Goal: Task Accomplishment & Management: Use online tool/utility

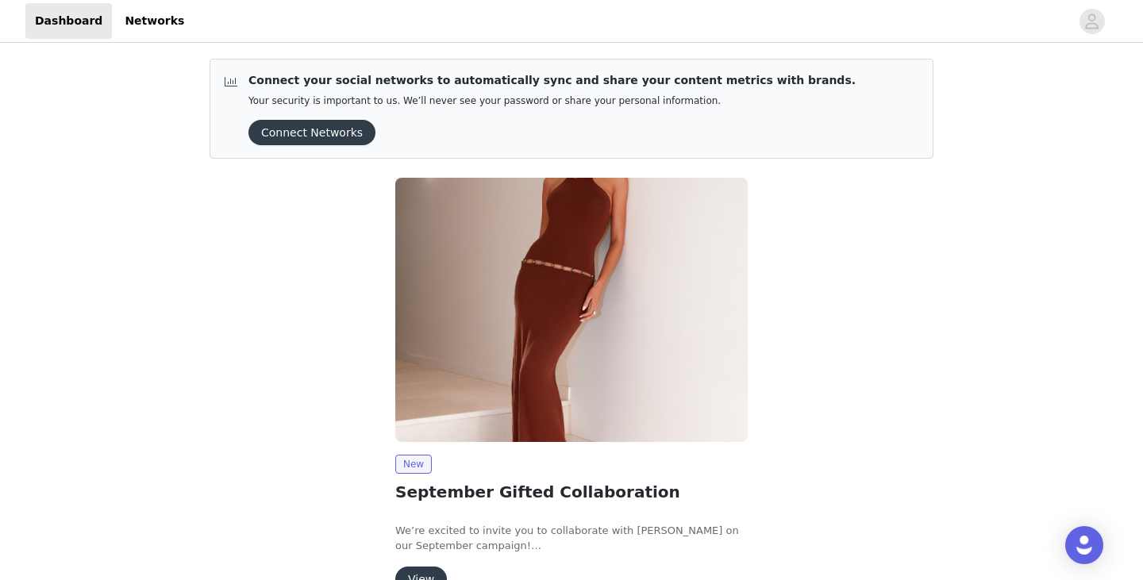
scroll to position [91, 0]
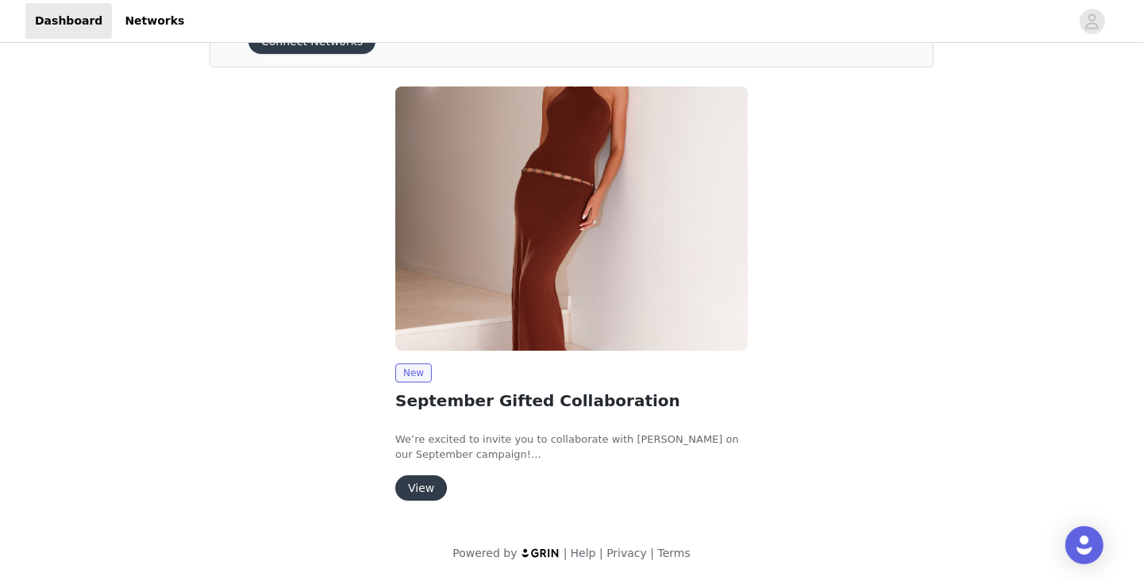
click at [414, 490] on button "View" at bounding box center [421, 487] width 52 height 25
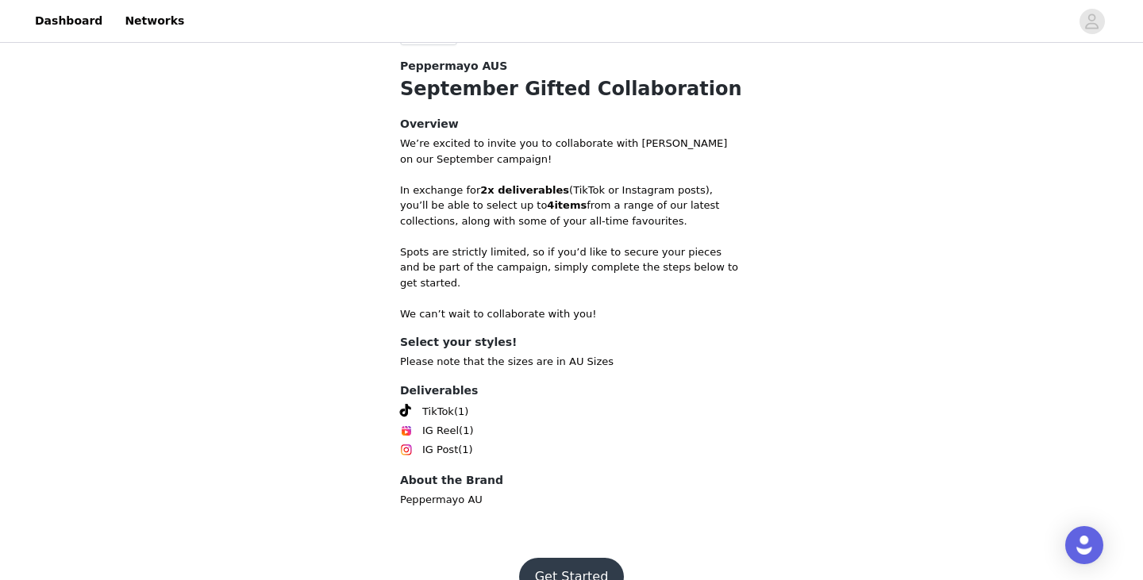
scroll to position [528, 0]
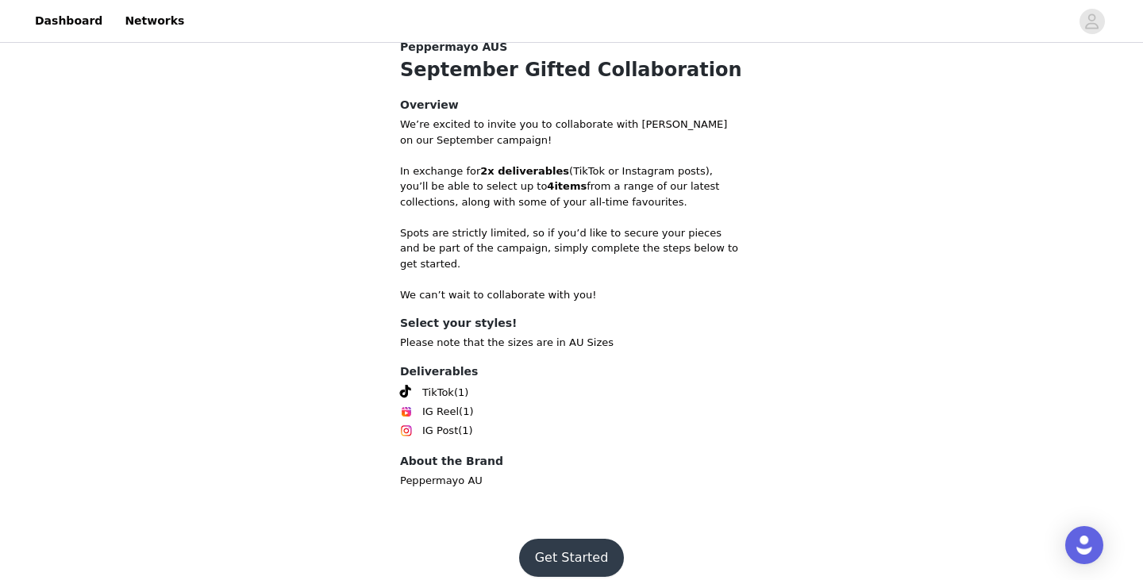
click at [562, 539] on button "Get Started" at bounding box center [572, 558] width 106 height 38
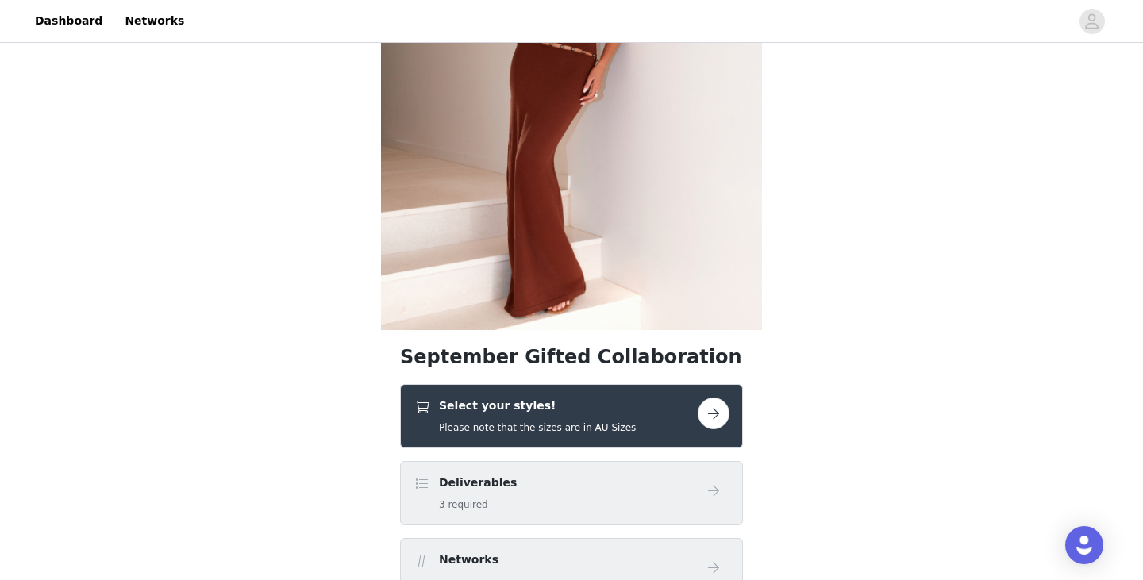
scroll to position [400, 0]
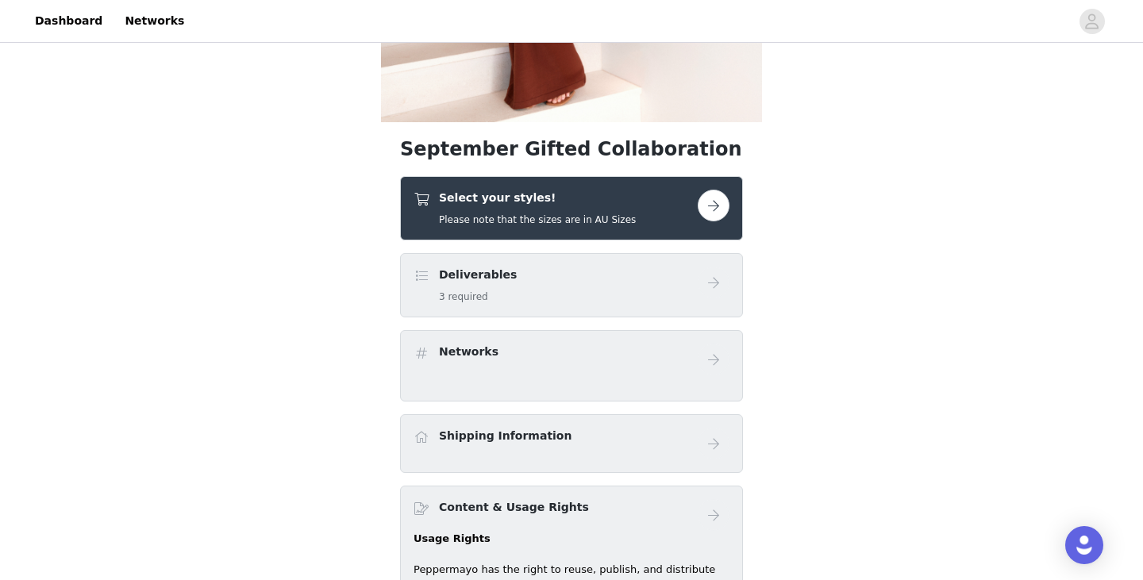
click at [693, 282] on div "Deliverables 3 required" at bounding box center [555, 285] width 284 height 37
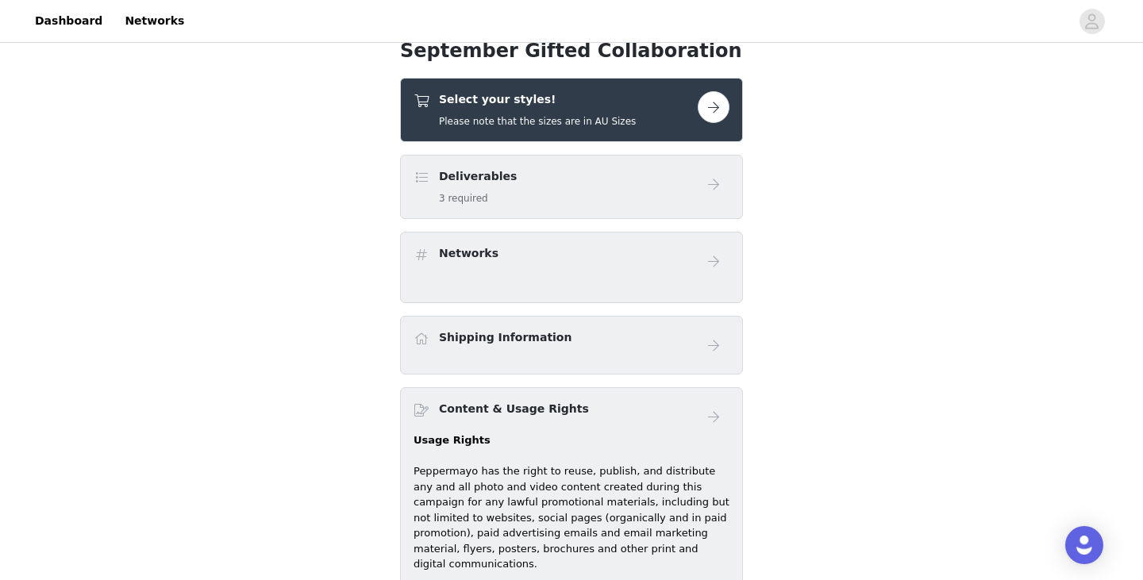
scroll to position [496, 0]
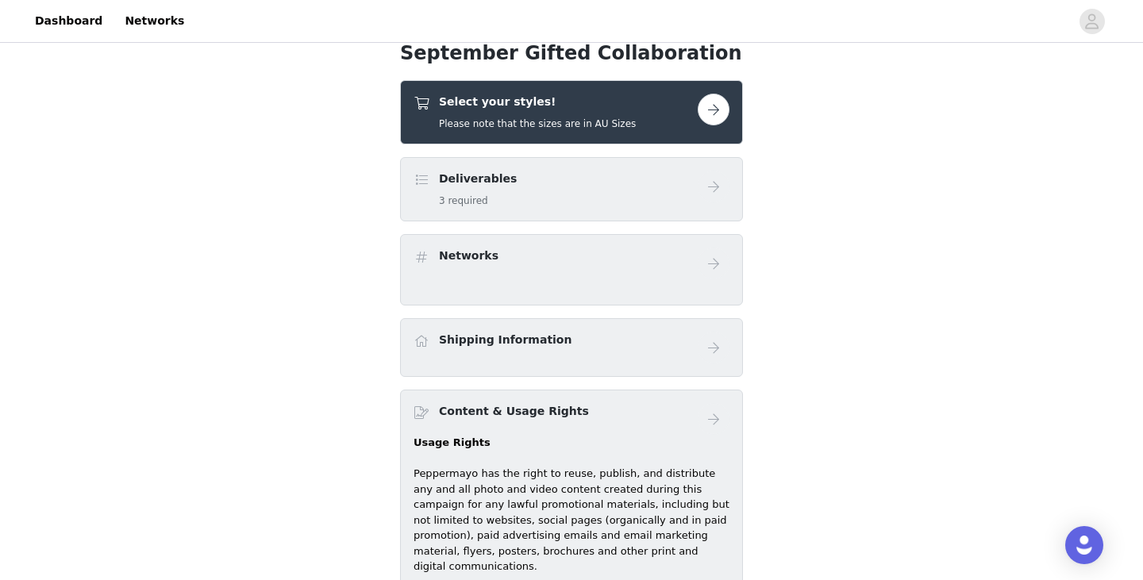
click at [557, 286] on div "Networks" at bounding box center [571, 269] width 343 height 71
click at [551, 355] on div "Shipping Information" at bounding box center [571, 348] width 316 height 32
click at [722, 111] on button "button" at bounding box center [713, 110] width 32 height 32
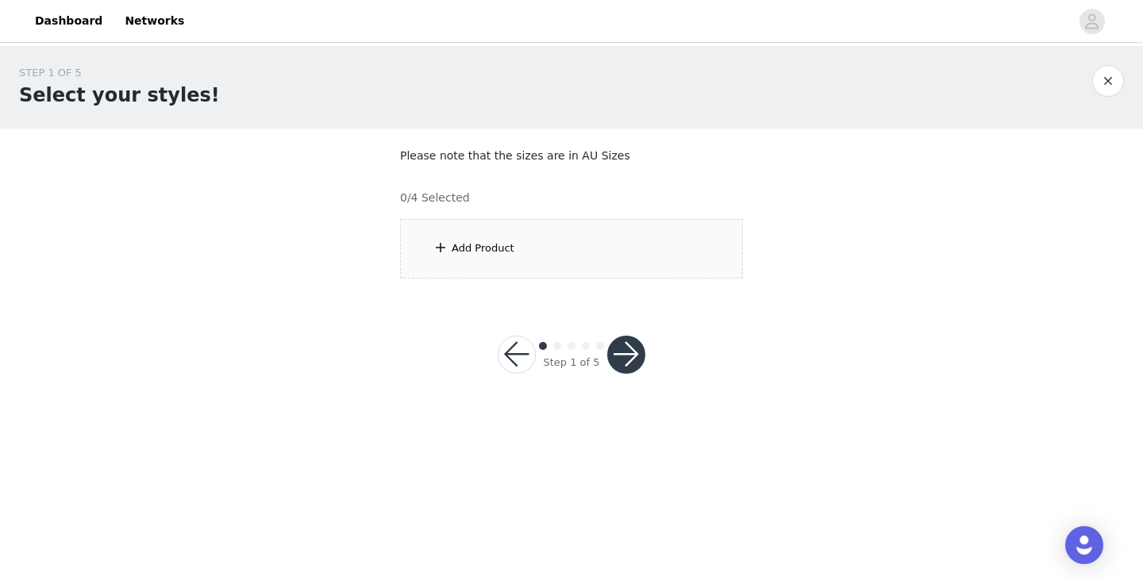
click at [560, 230] on div "Add Product" at bounding box center [571, 249] width 343 height 60
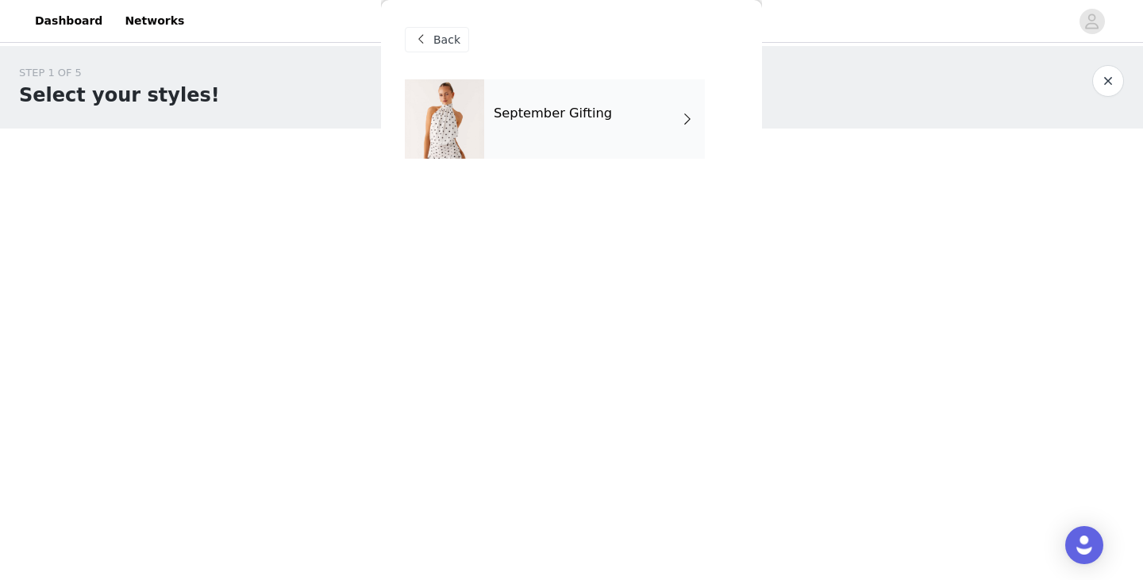
click at [605, 123] on div "September Gifting" at bounding box center [594, 118] width 221 height 79
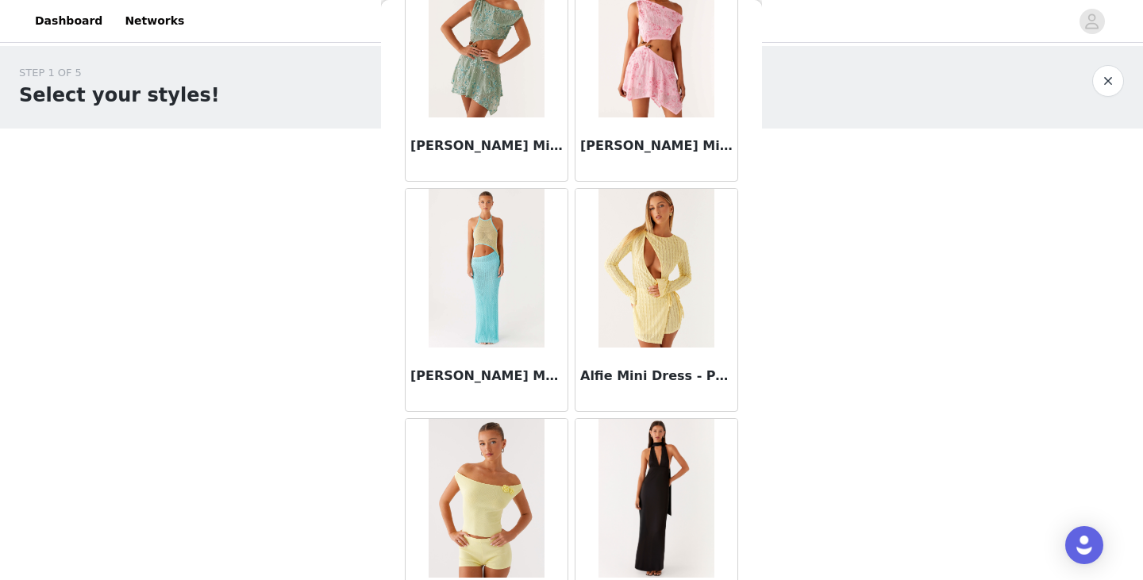
scroll to position [1848, 0]
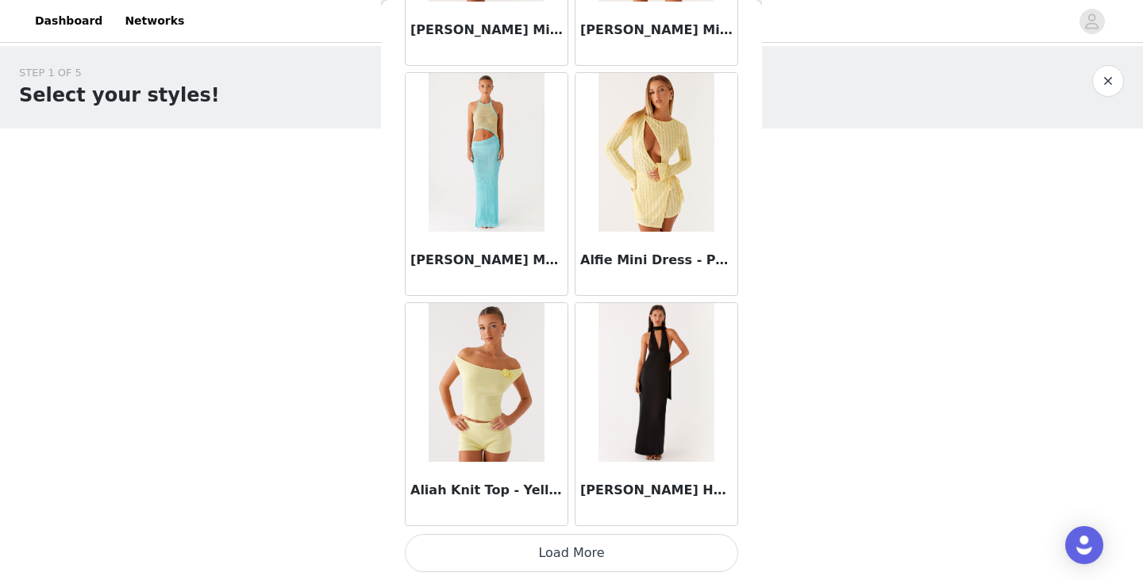
click at [490, 544] on button "Load More" at bounding box center [571, 553] width 333 height 38
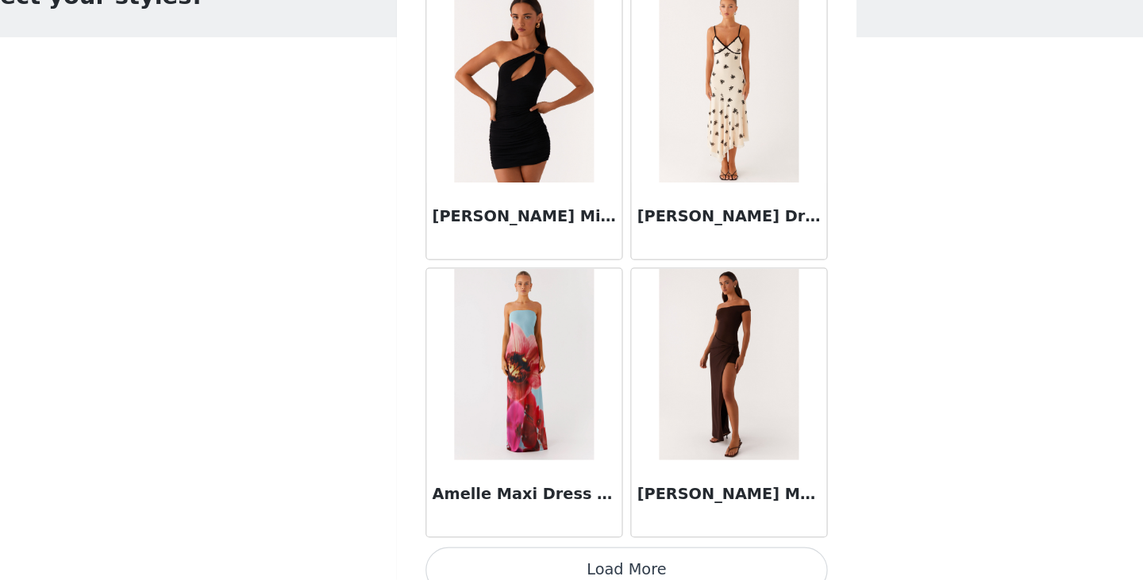
scroll to position [4149, 0]
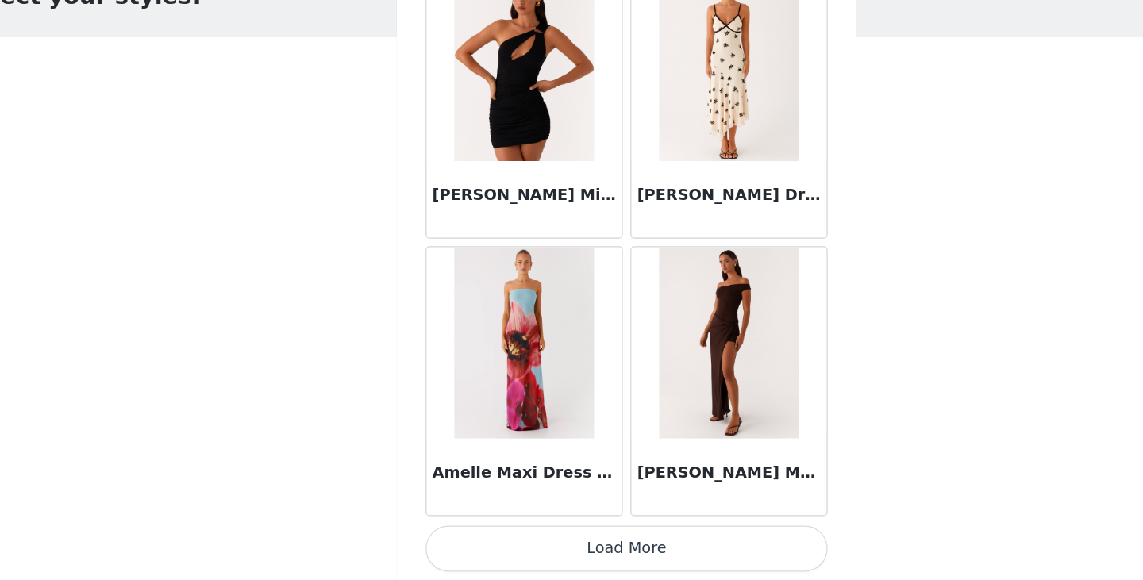
click at [583, 547] on button "Load More" at bounding box center [571, 553] width 333 height 38
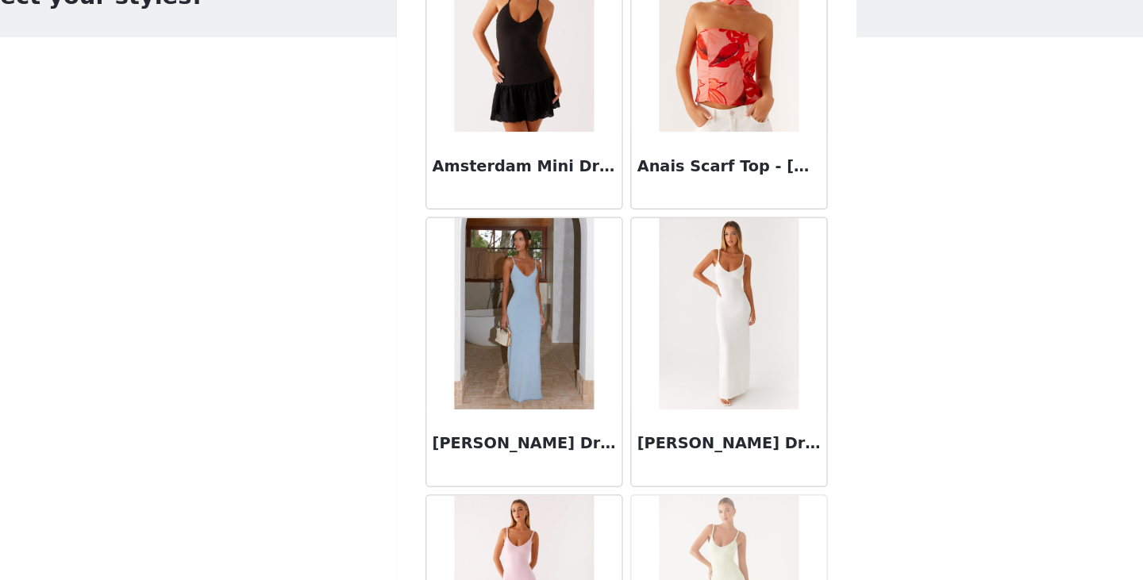
scroll to position [4873, 0]
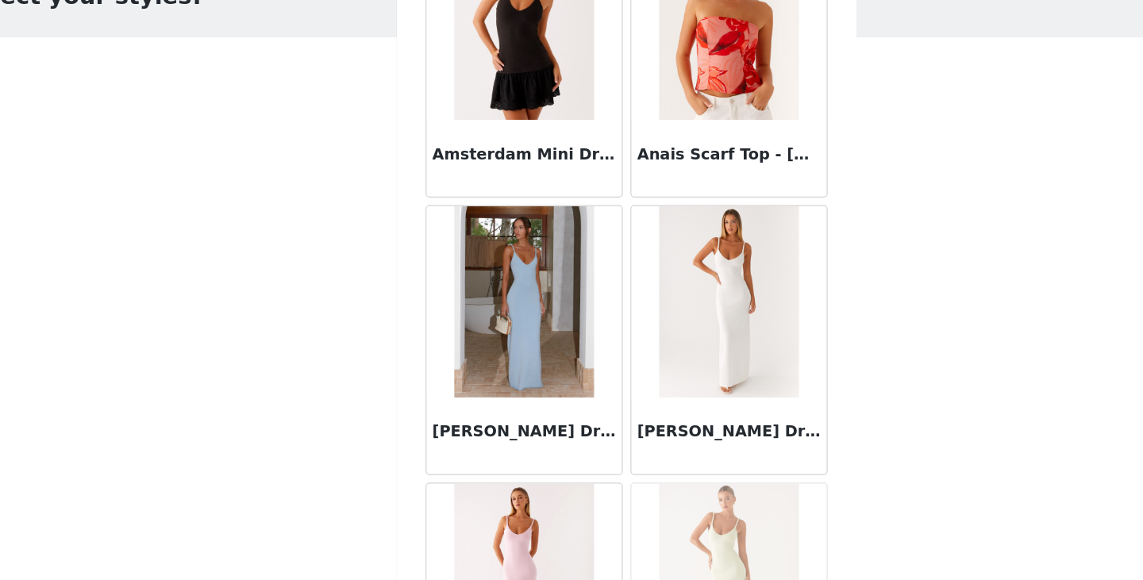
click at [666, 335] on img at bounding box center [655, 348] width 115 height 159
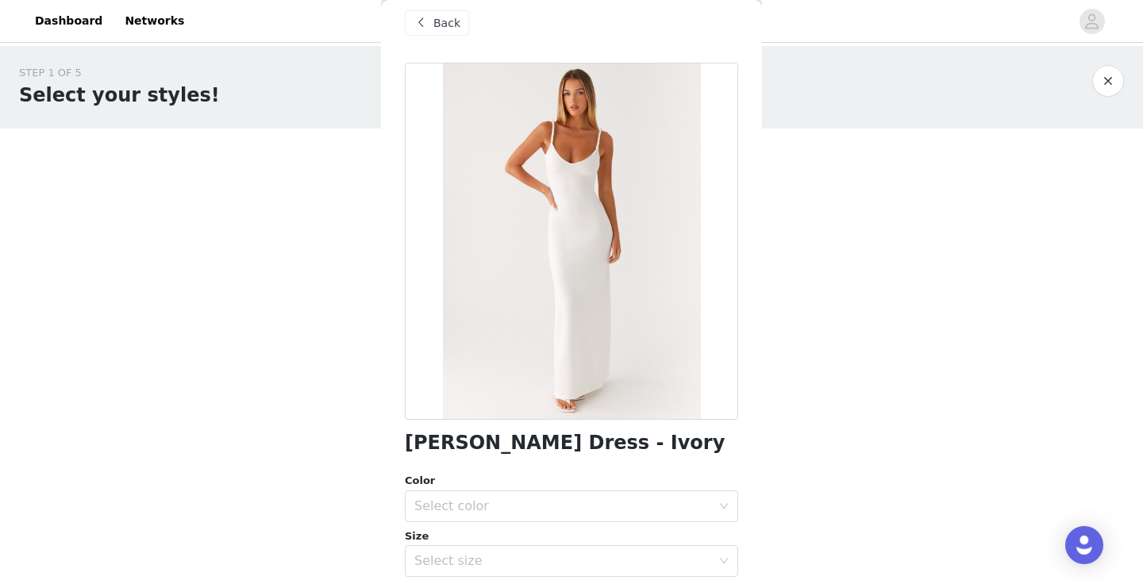
scroll to position [0, 0]
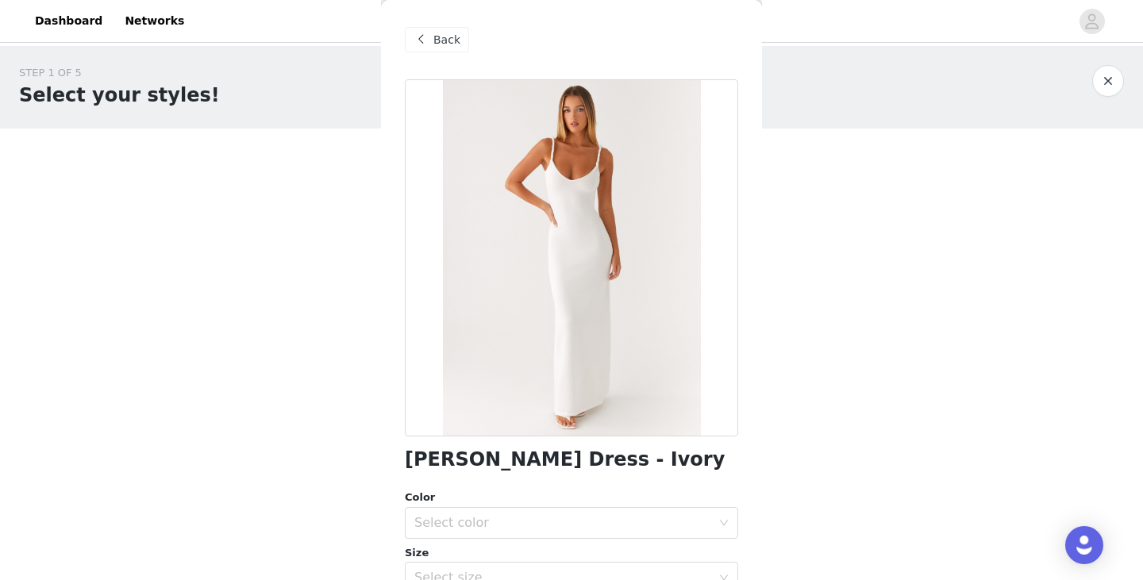
click at [429, 38] on span at bounding box center [420, 39] width 19 height 19
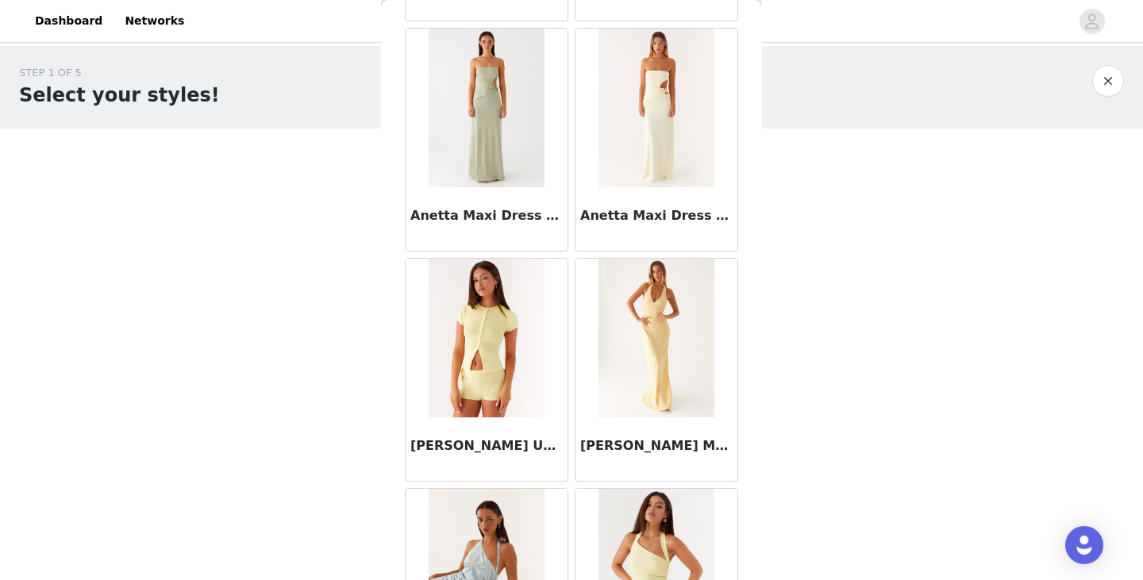
scroll to position [6274, 0]
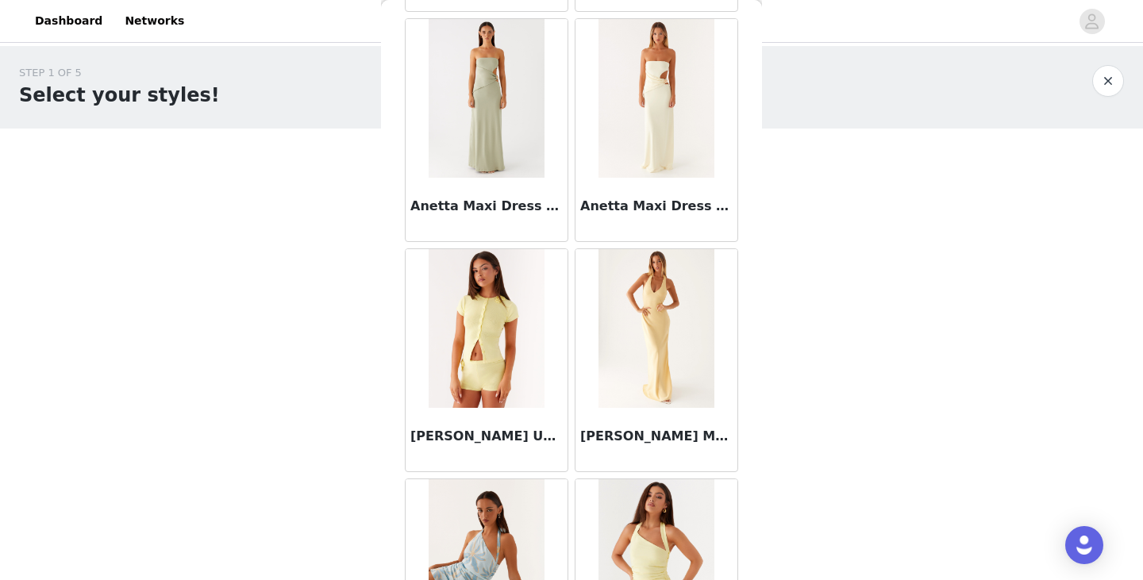
click at [632, 386] on img at bounding box center [655, 328] width 115 height 159
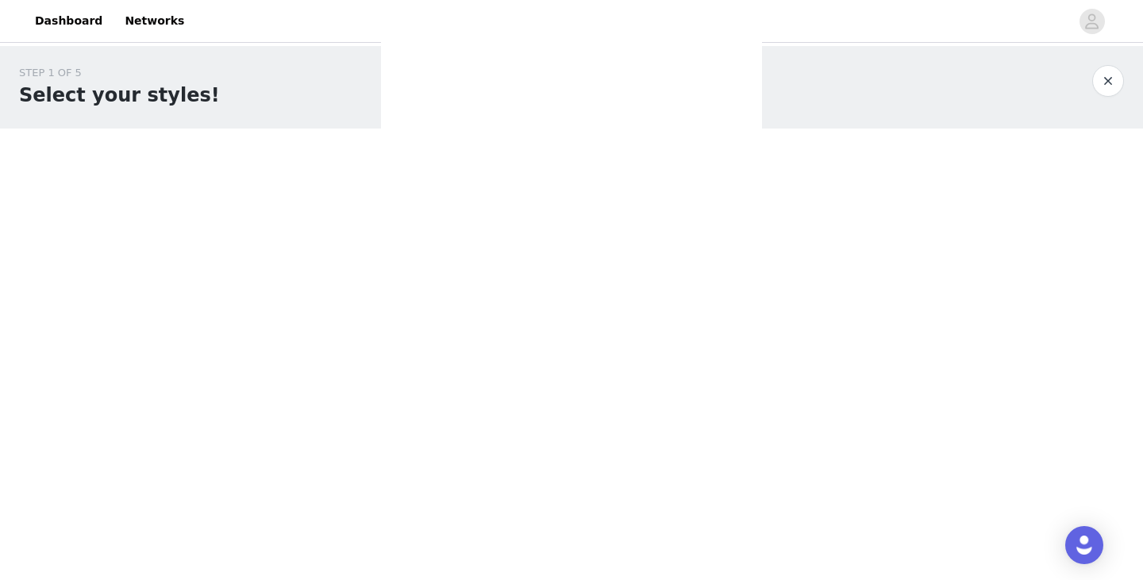
scroll to position [0, 0]
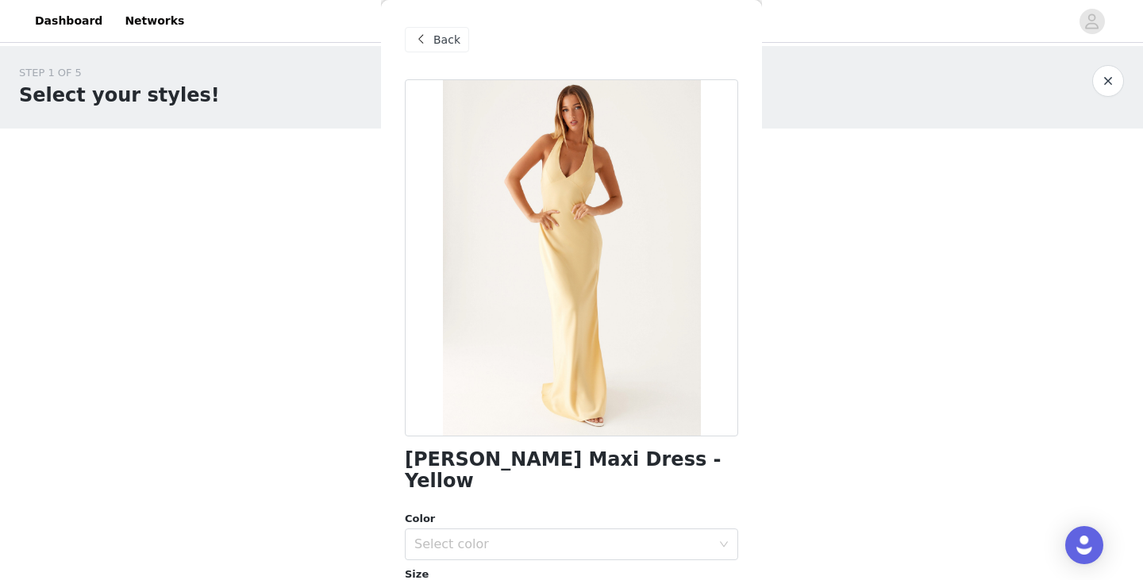
click at [593, 234] on div at bounding box center [571, 257] width 333 height 357
click at [436, 42] on span "Back" at bounding box center [446, 40] width 27 height 17
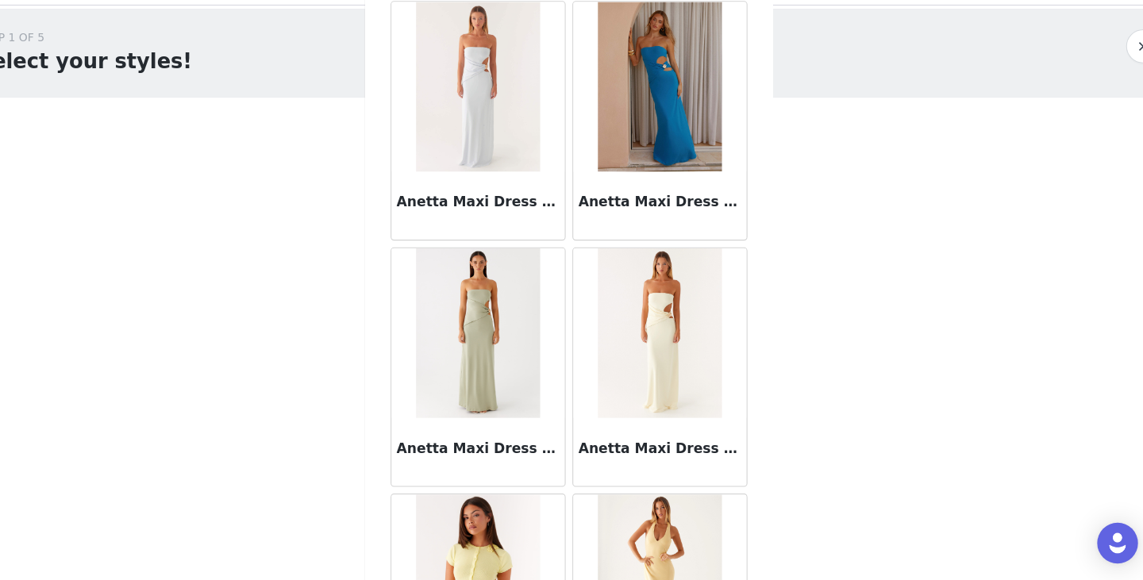
scroll to position [6450, 0]
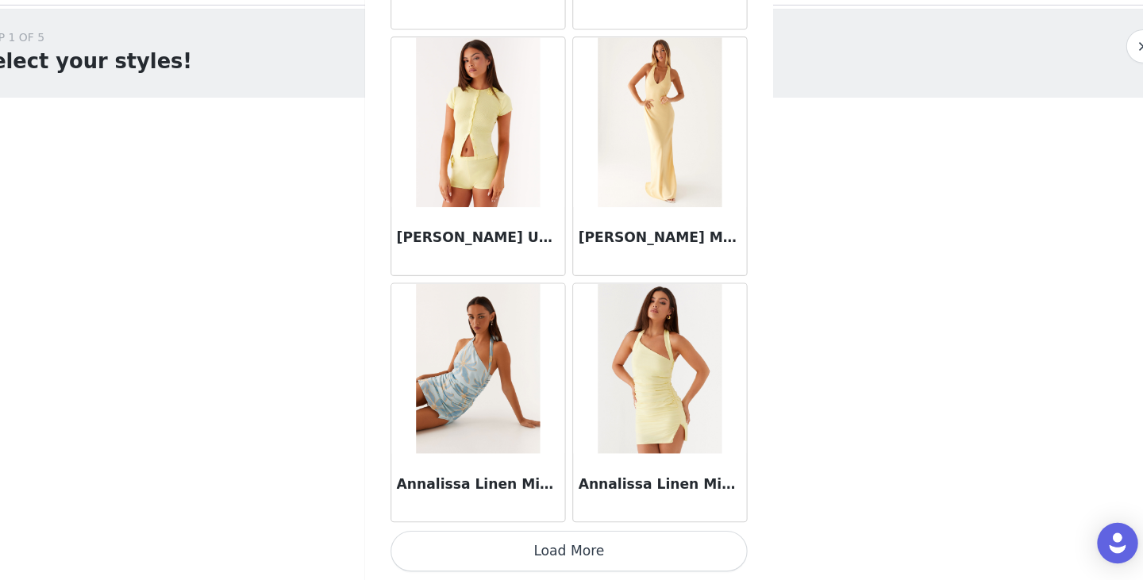
click at [543, 551] on button "Load More" at bounding box center [571, 553] width 333 height 38
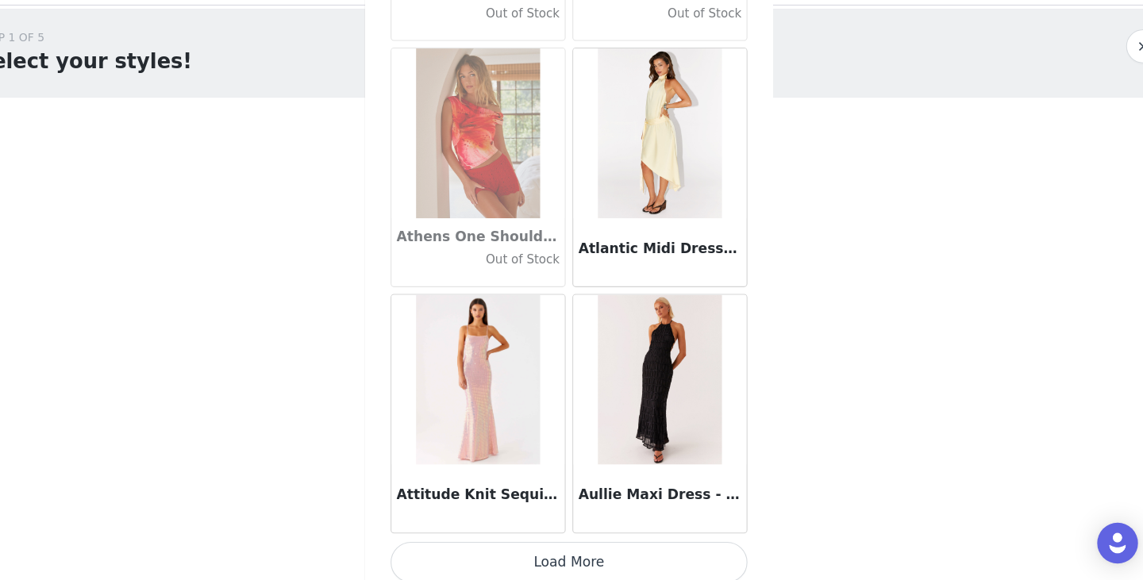
scroll to position [8751, 0]
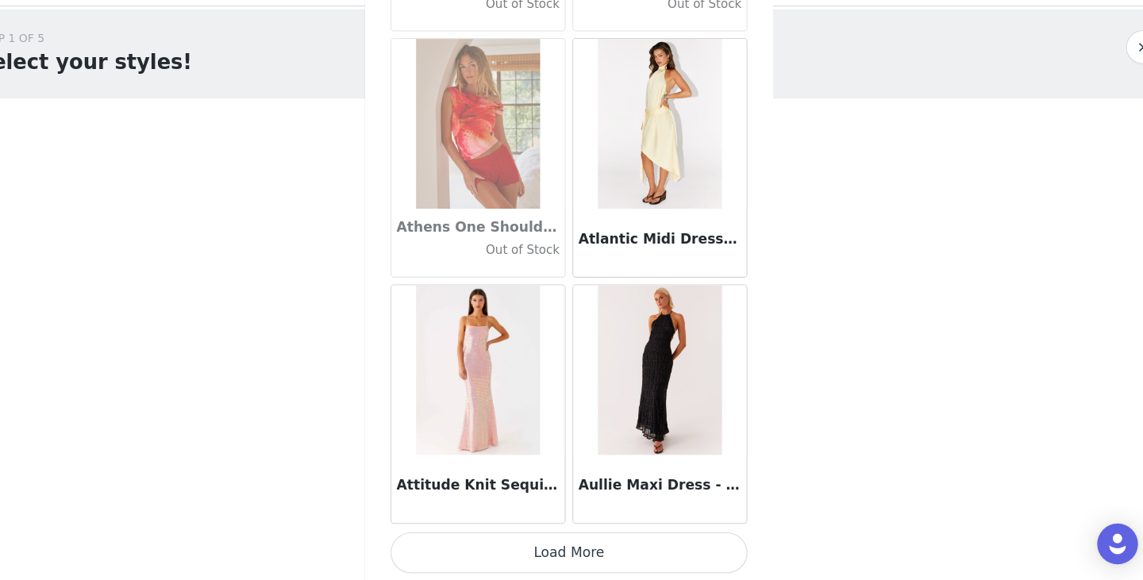
click at [562, 543] on button "Load More" at bounding box center [571, 553] width 333 height 38
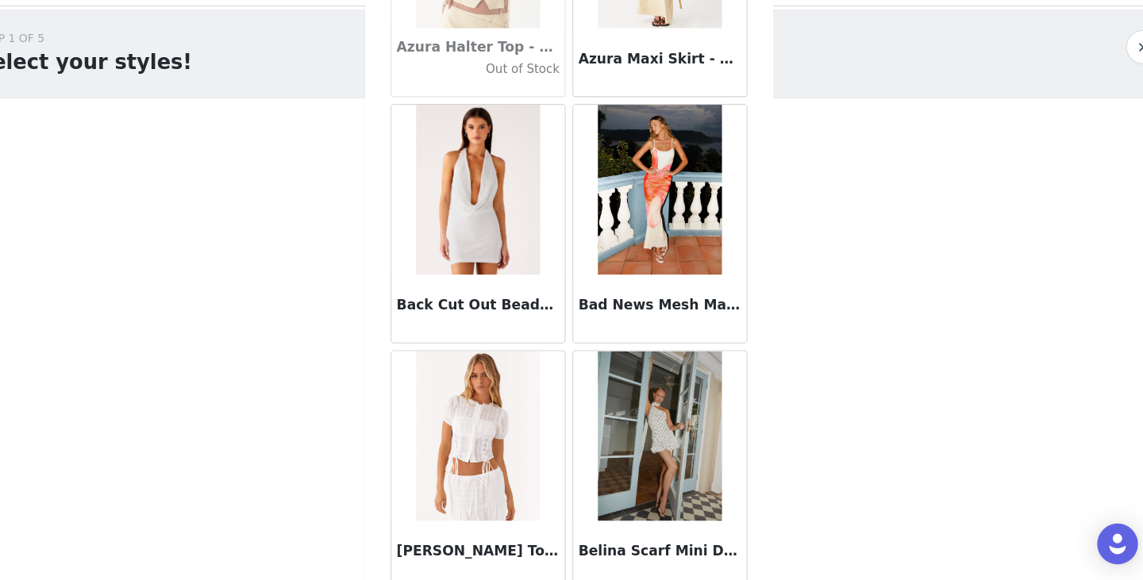
scroll to position [11051, 0]
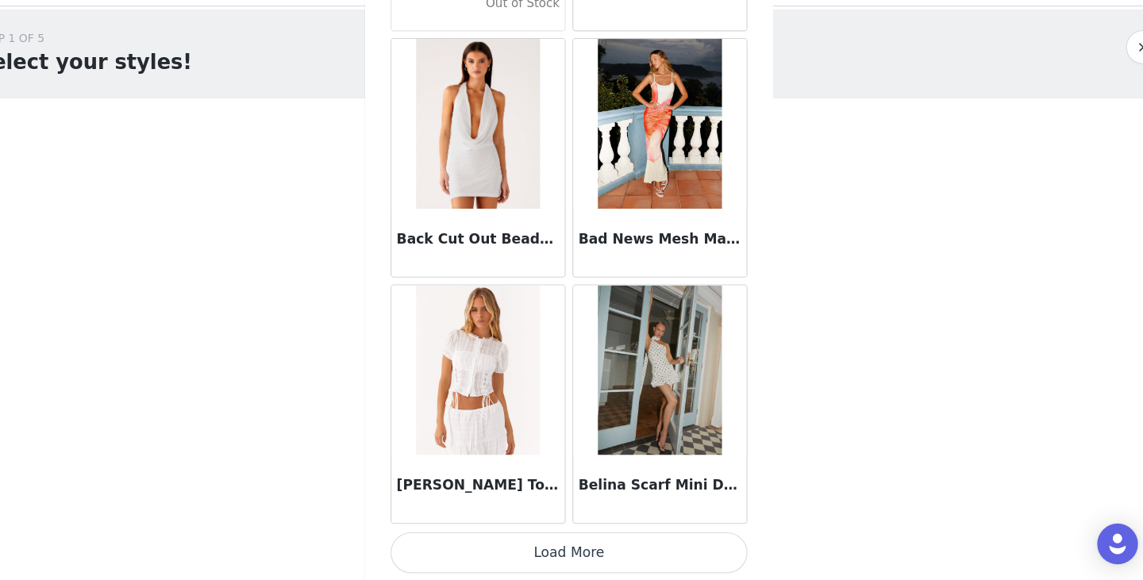
click at [573, 543] on button "Load More" at bounding box center [571, 553] width 333 height 38
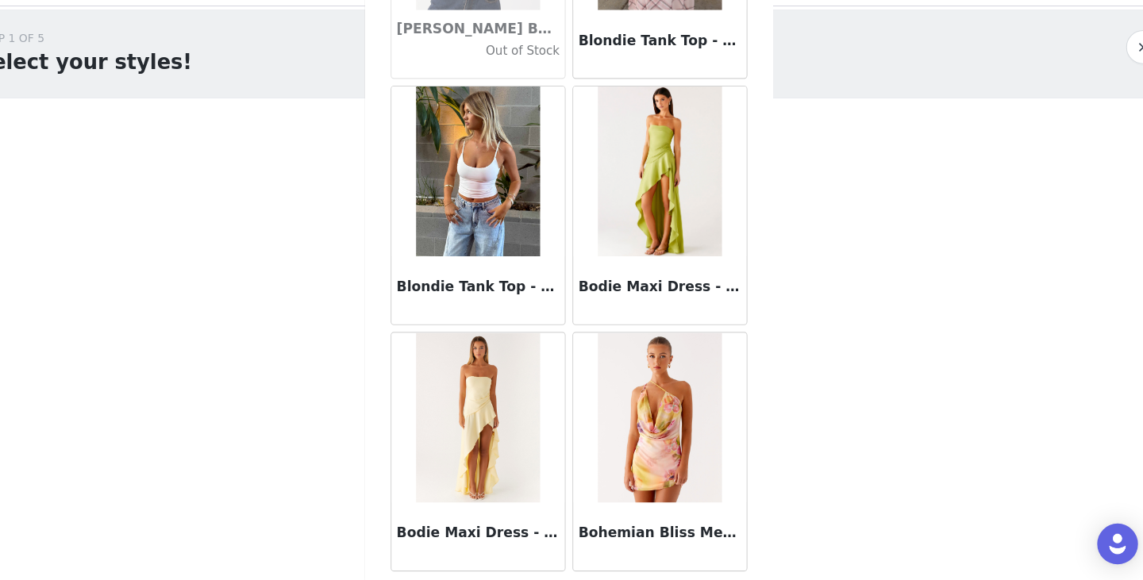
scroll to position [13352, 0]
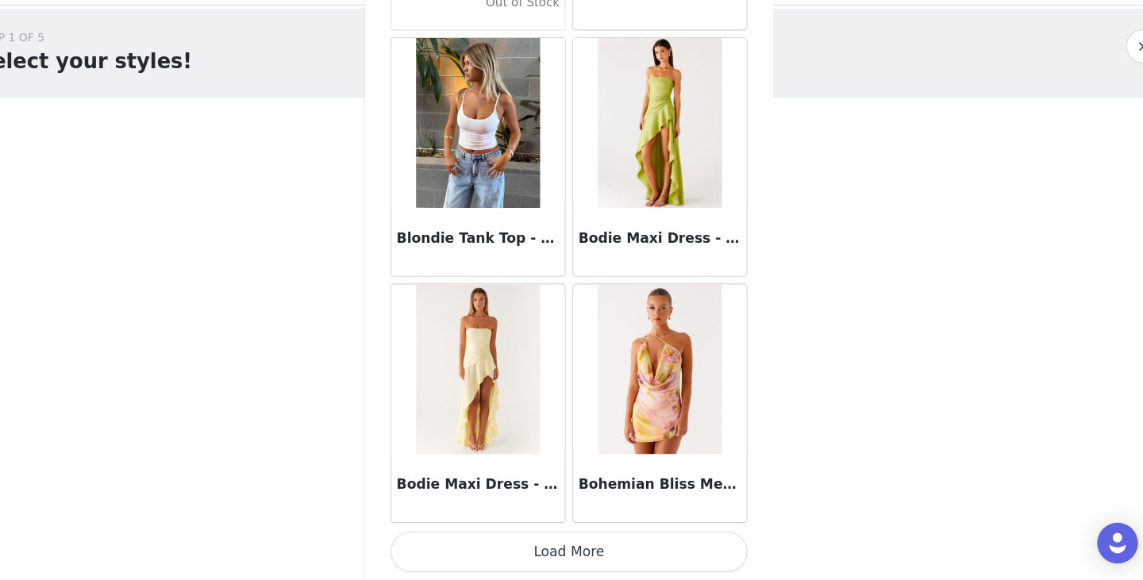
click at [558, 551] on button "Load More" at bounding box center [571, 553] width 333 height 38
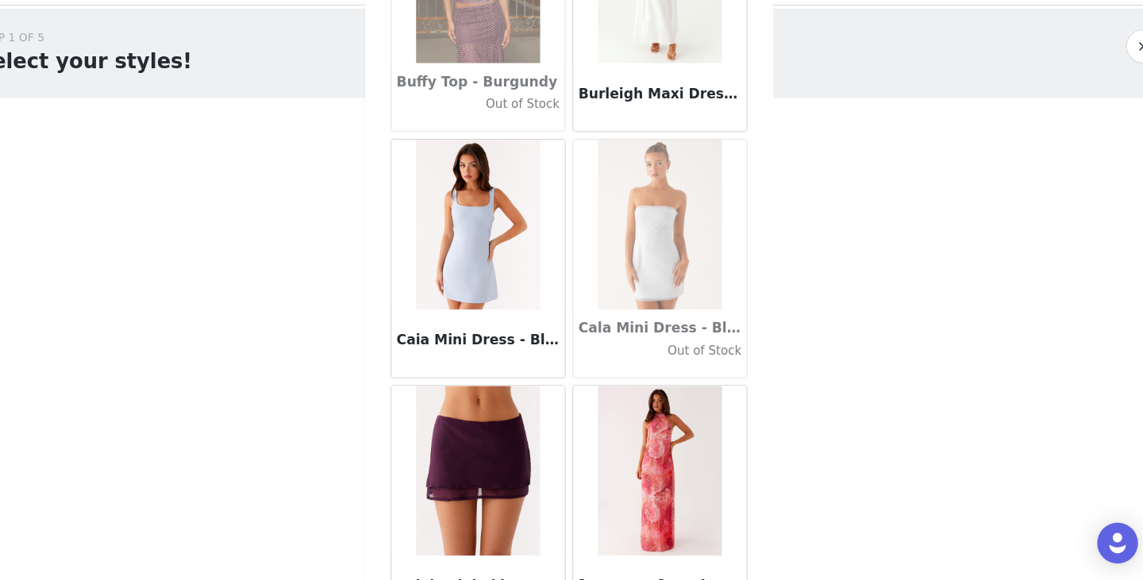
scroll to position [15653, 0]
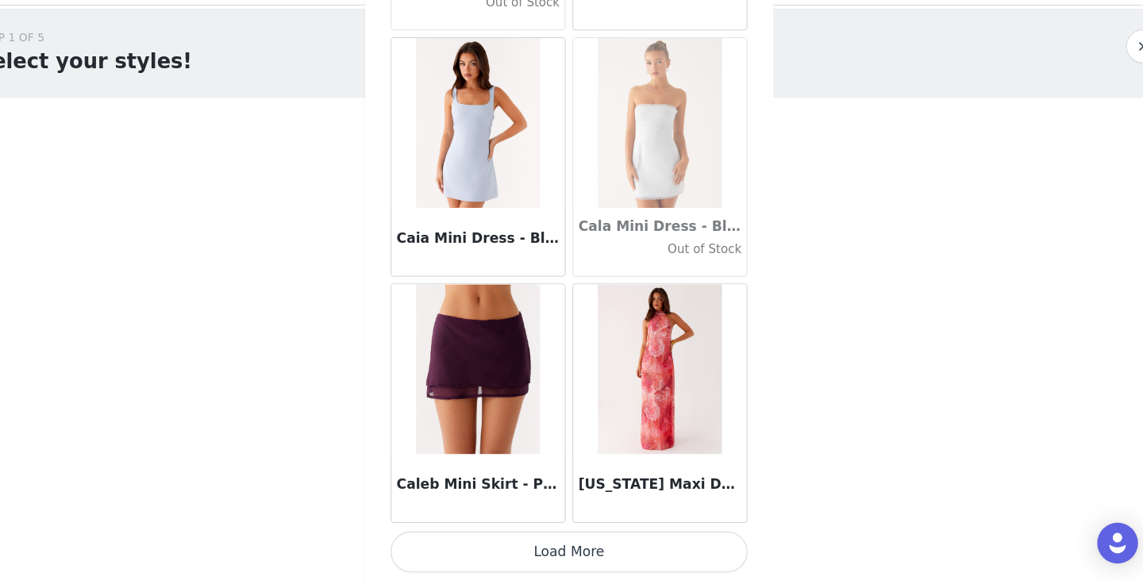
click at [571, 541] on button "Load More" at bounding box center [571, 553] width 333 height 38
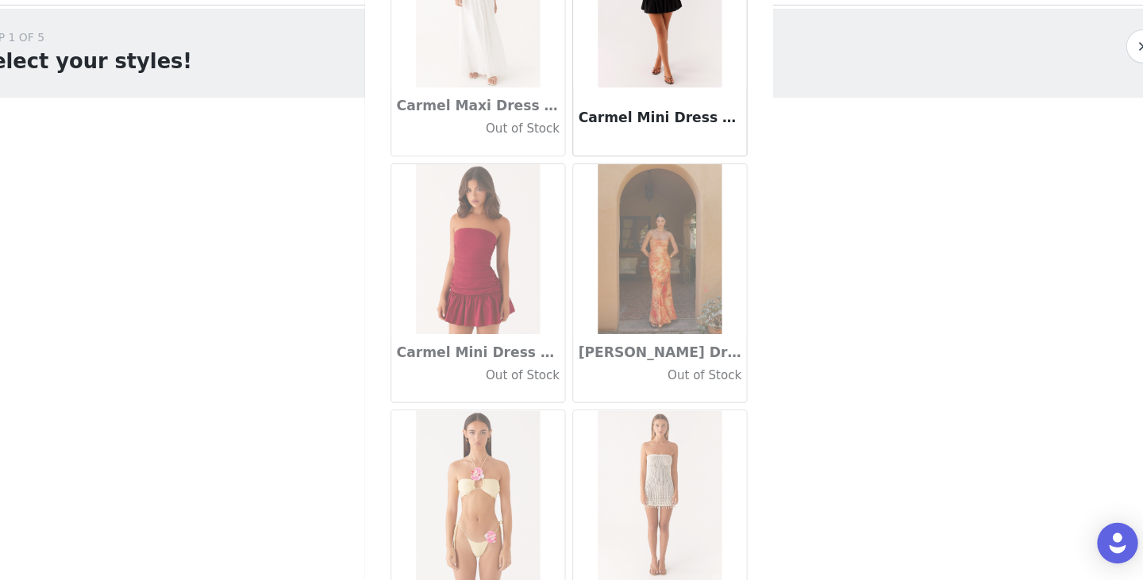
scroll to position [17954, 0]
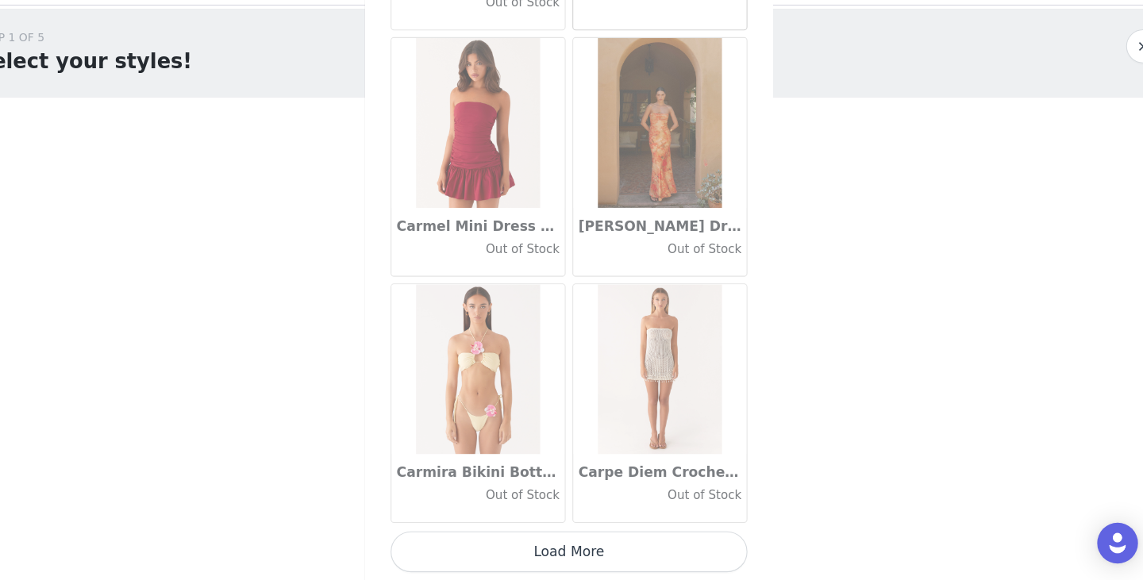
click at [574, 556] on button "Load More" at bounding box center [571, 553] width 333 height 38
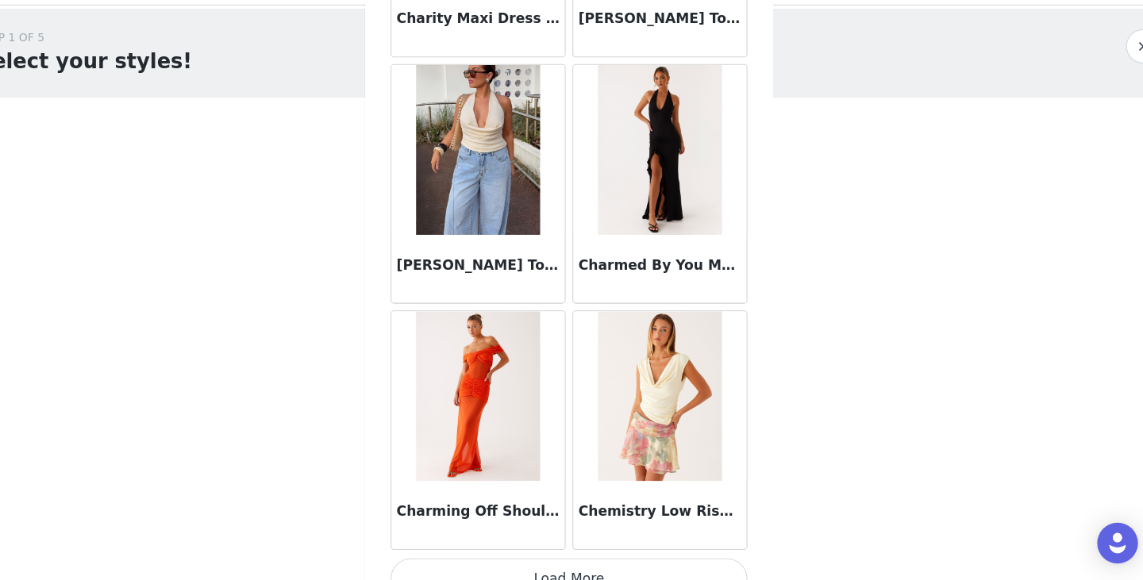
scroll to position [20228, 0]
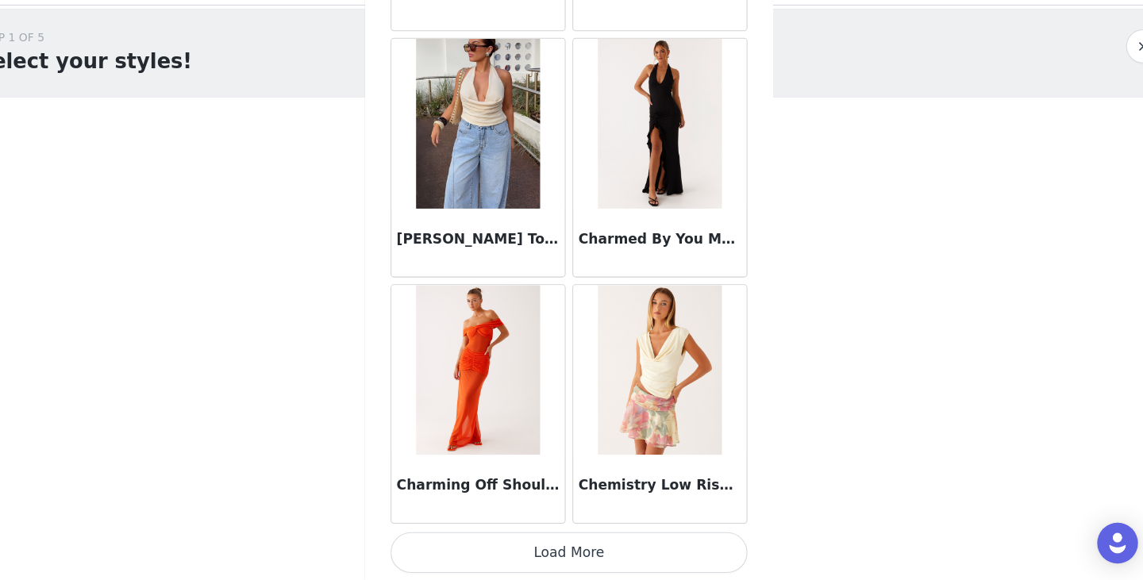
click at [592, 556] on button "Load More" at bounding box center [571, 554] width 333 height 38
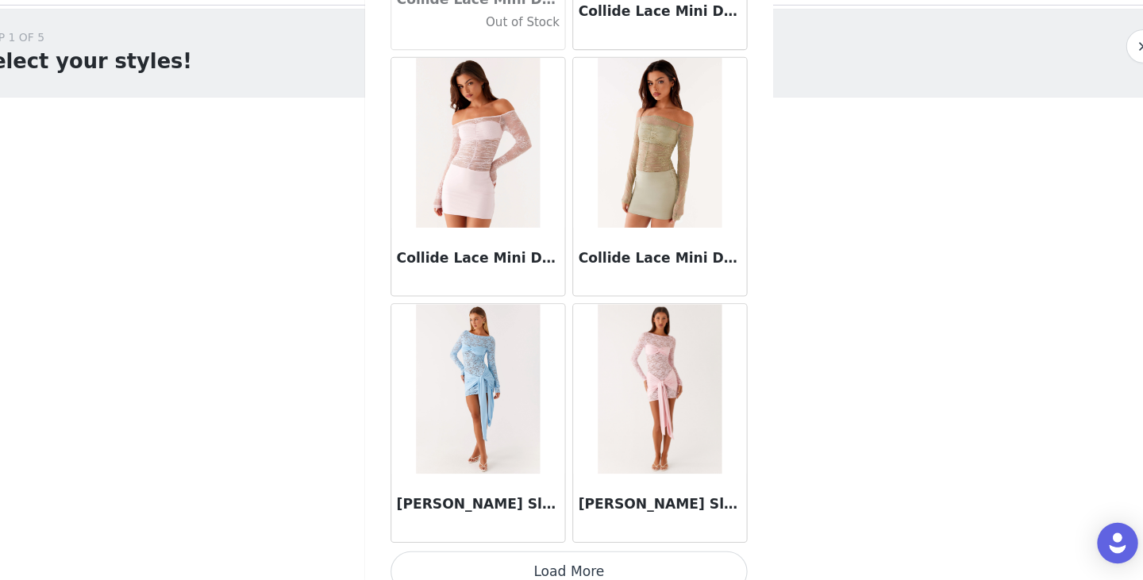
scroll to position [22556, 0]
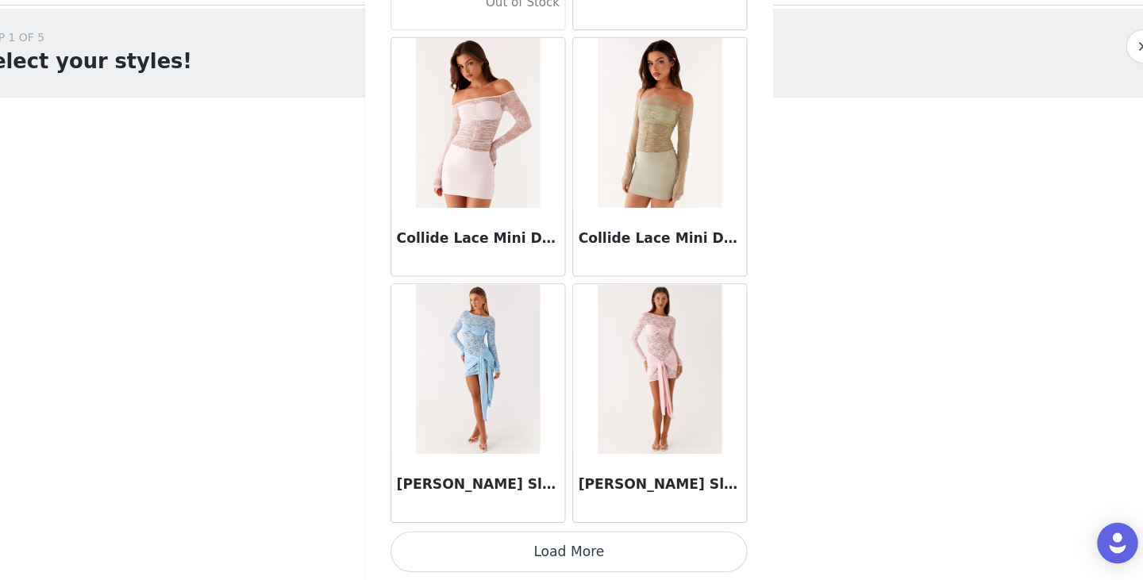
click at [558, 552] on button "Load More" at bounding box center [571, 553] width 333 height 38
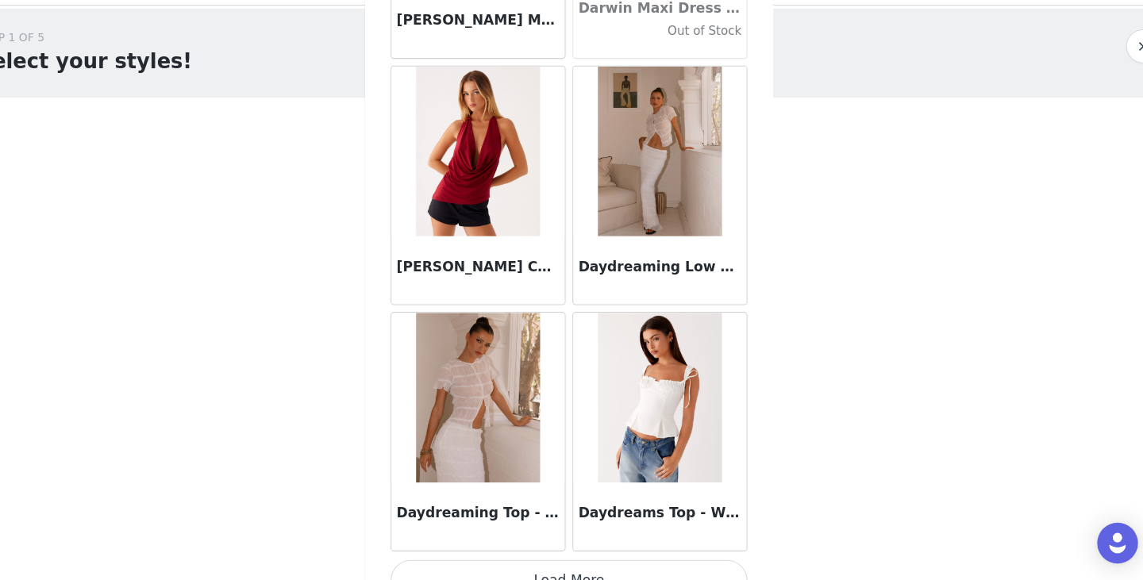
scroll to position [24857, 0]
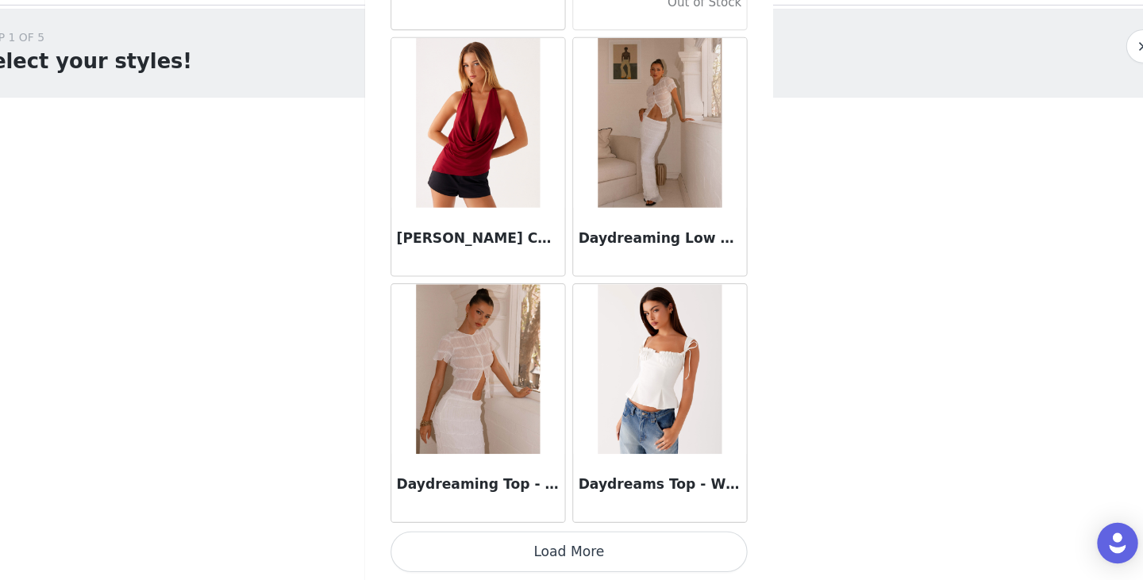
click at [543, 547] on button "Load More" at bounding box center [571, 553] width 333 height 38
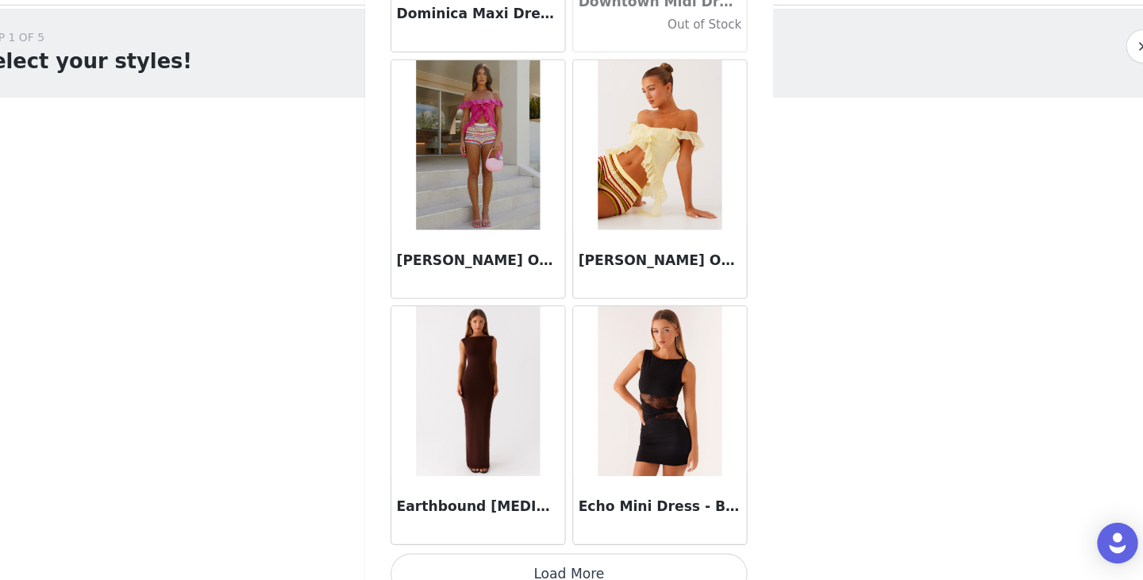
scroll to position [27158, 0]
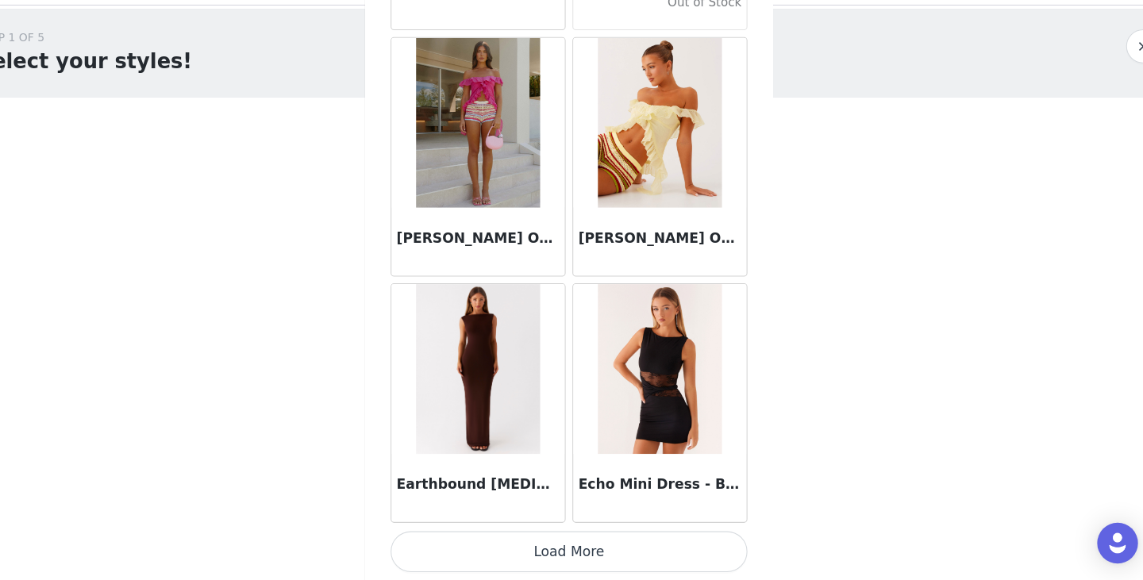
click at [532, 555] on button "Load More" at bounding box center [571, 553] width 333 height 38
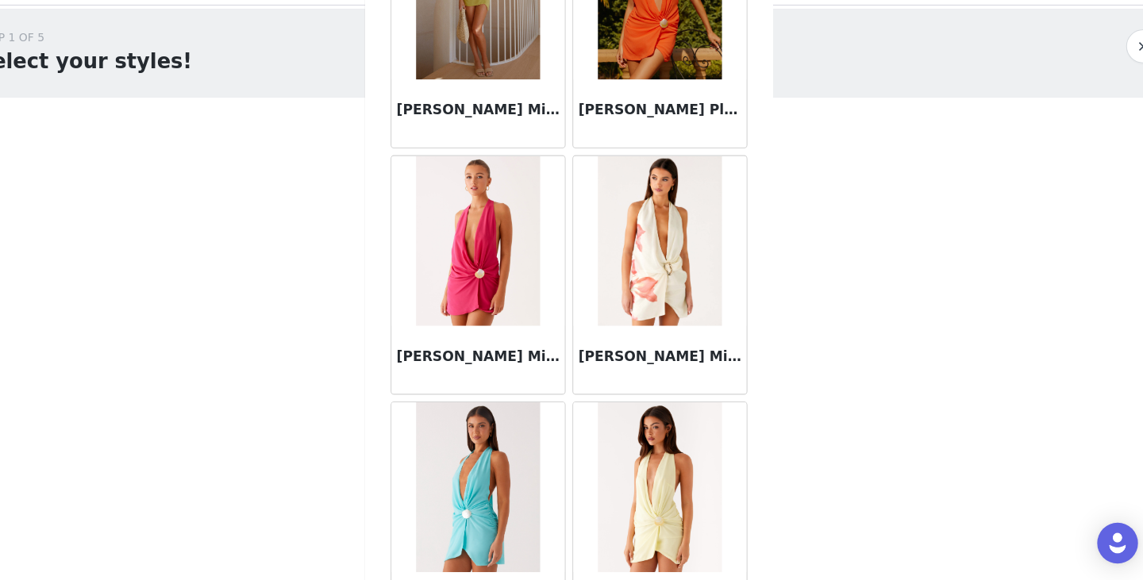
scroll to position [29459, 0]
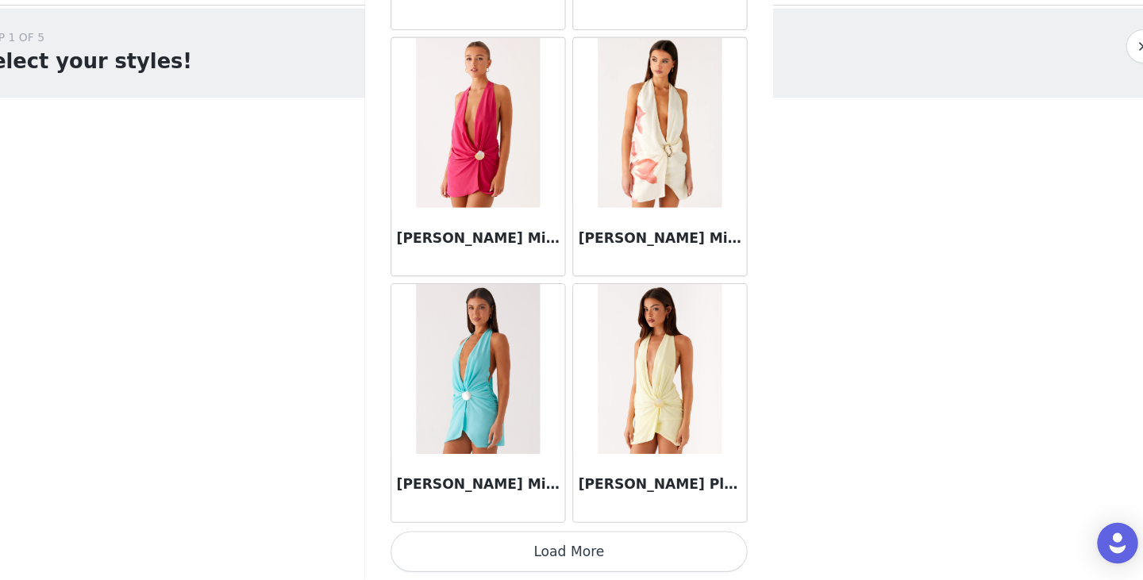
click at [563, 547] on button "Load More" at bounding box center [571, 553] width 333 height 38
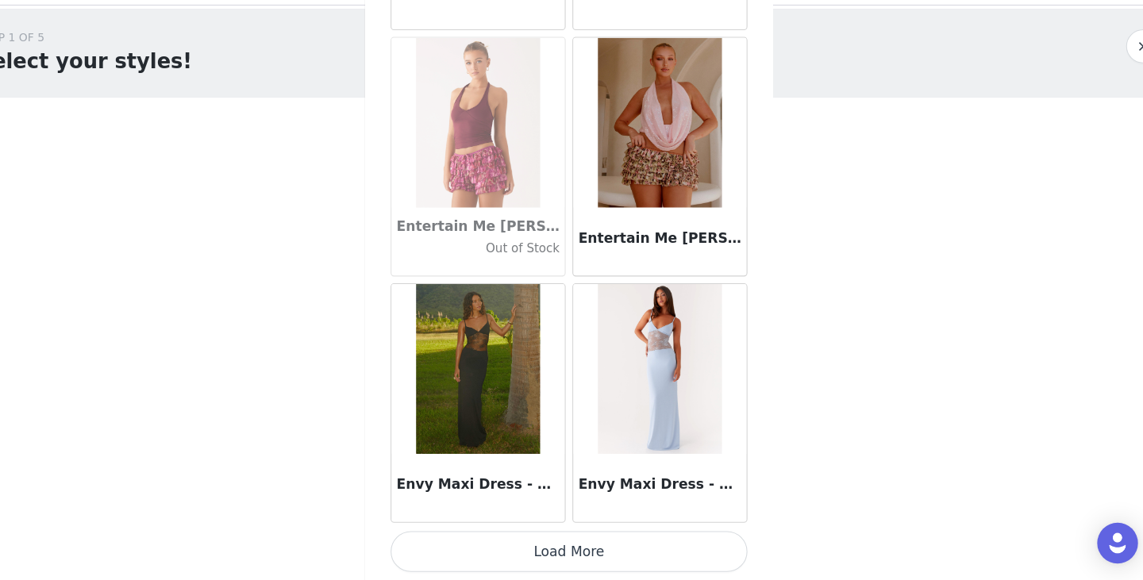
scroll to position [31757, 0]
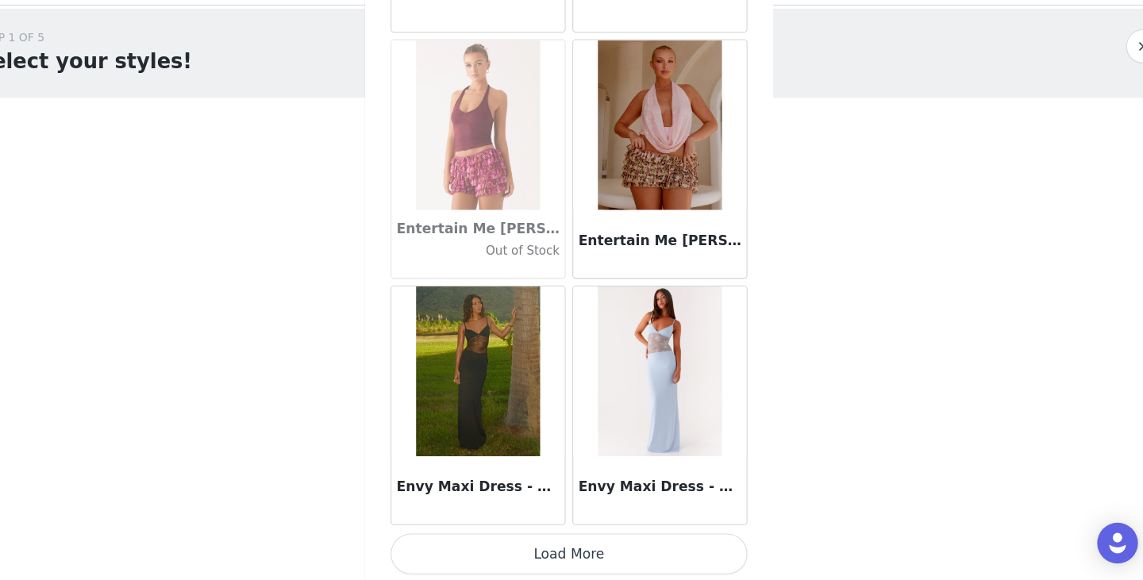
click at [590, 542] on button "Load More" at bounding box center [571, 555] width 333 height 38
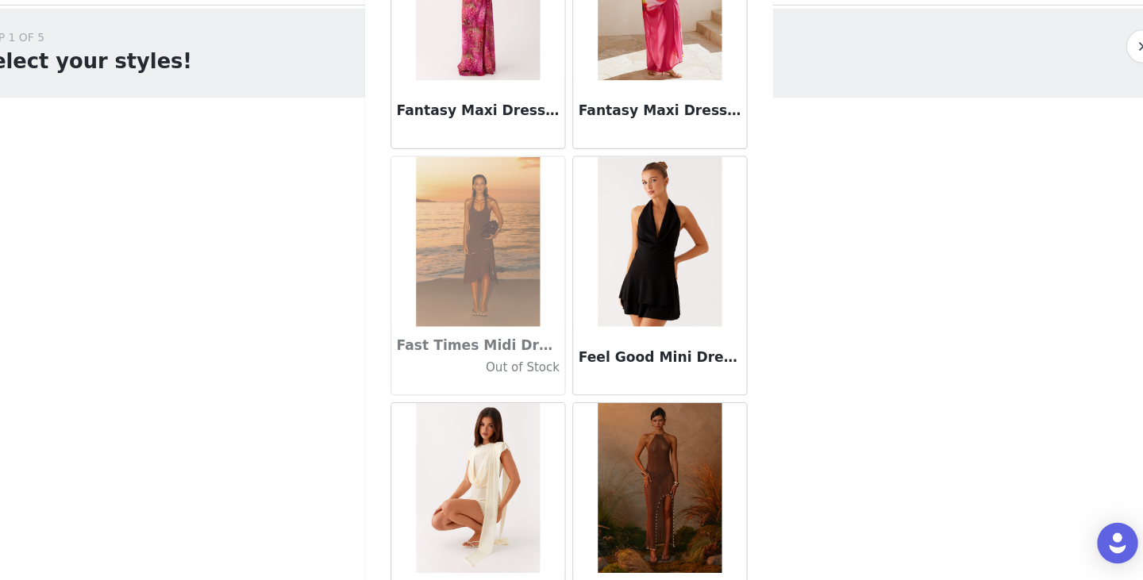
scroll to position [34060, 0]
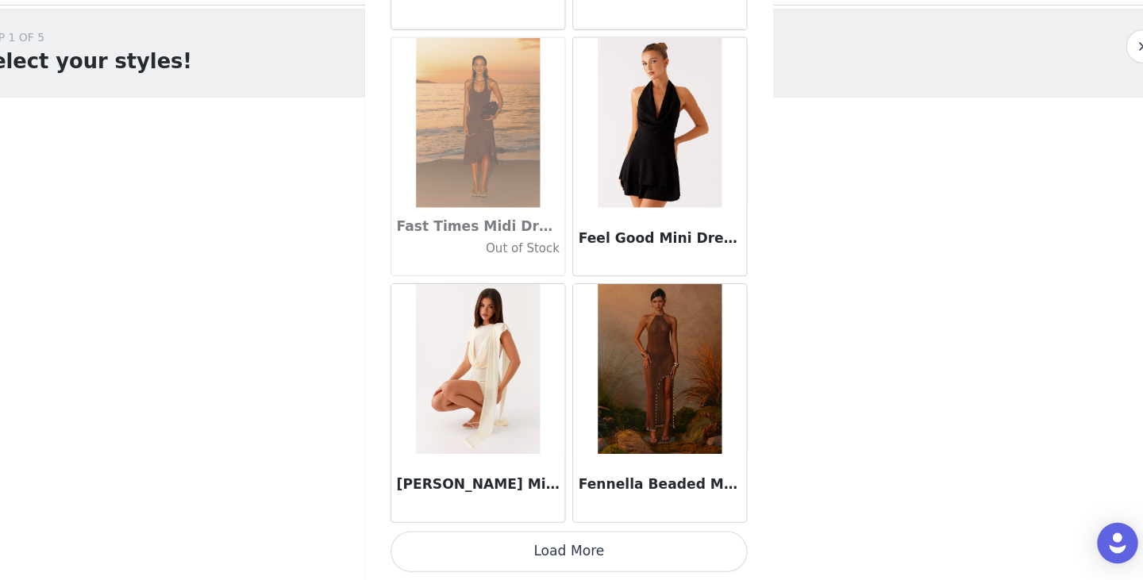
click at [579, 558] on button "Load More" at bounding box center [571, 553] width 333 height 38
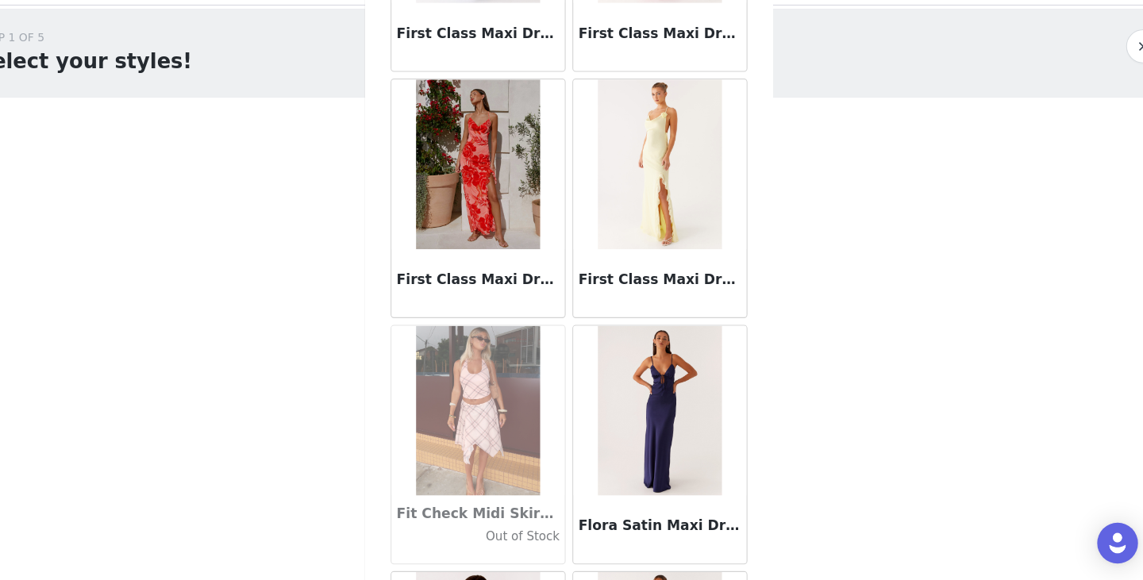
scroll to position [36361, 0]
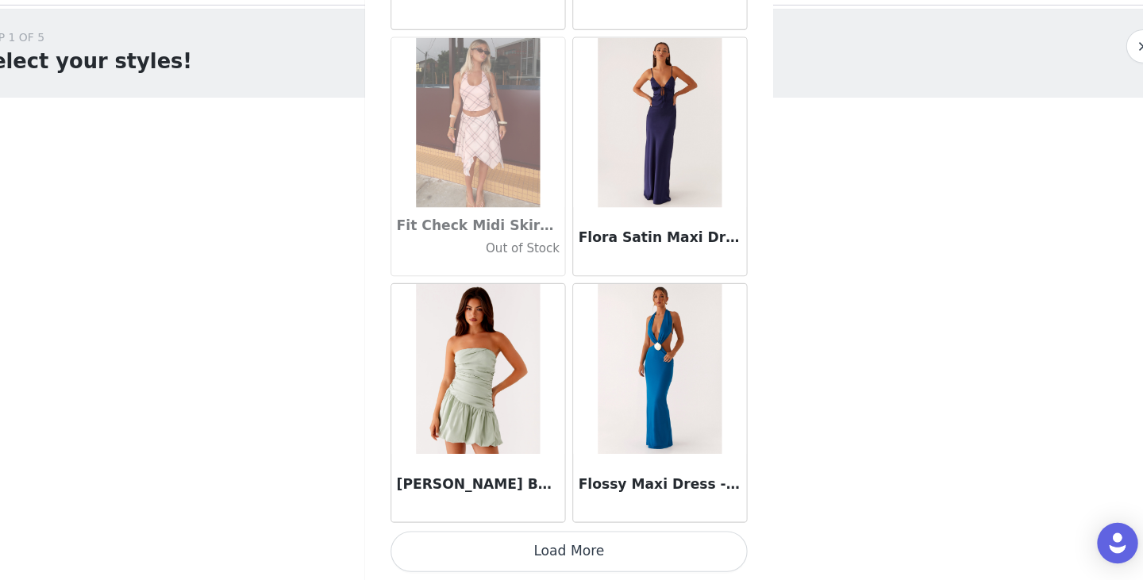
click at [570, 564] on button "Load More" at bounding box center [571, 553] width 333 height 38
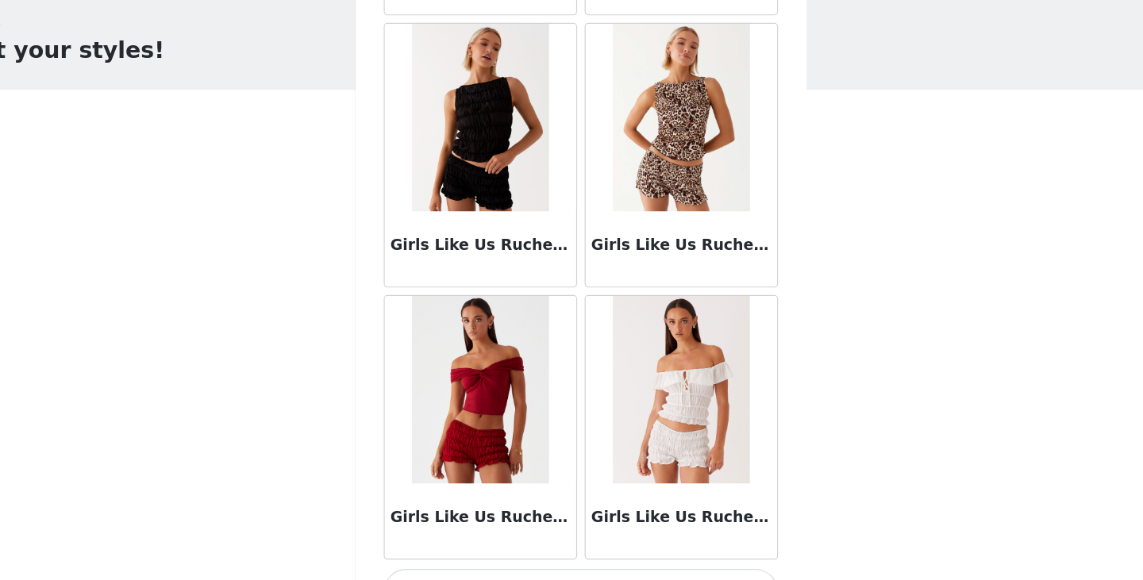
scroll to position [0, 0]
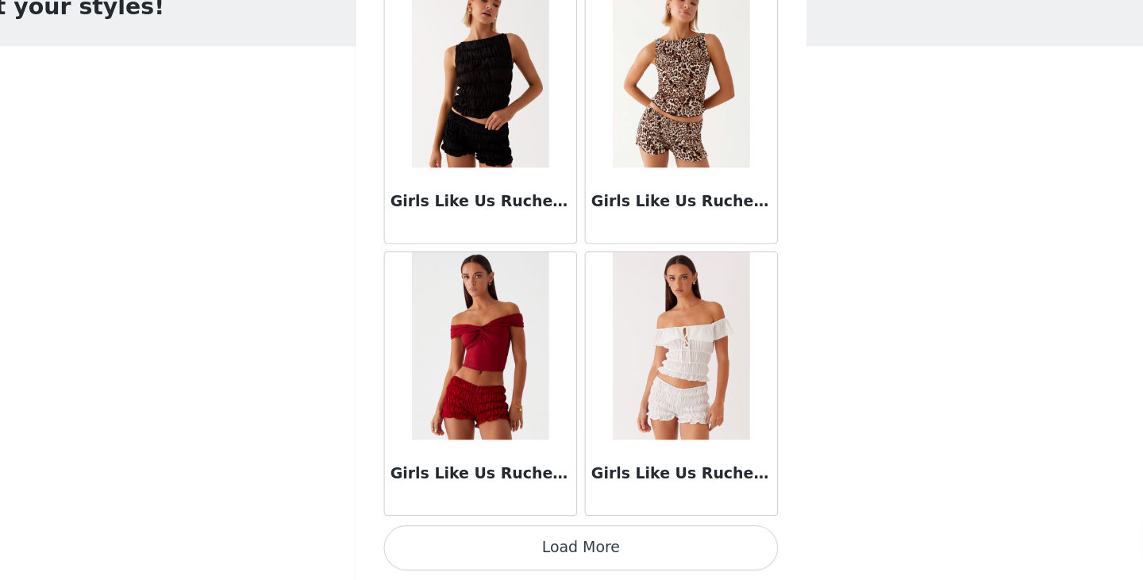
click at [570, 550] on button "Load More" at bounding box center [571, 553] width 333 height 38
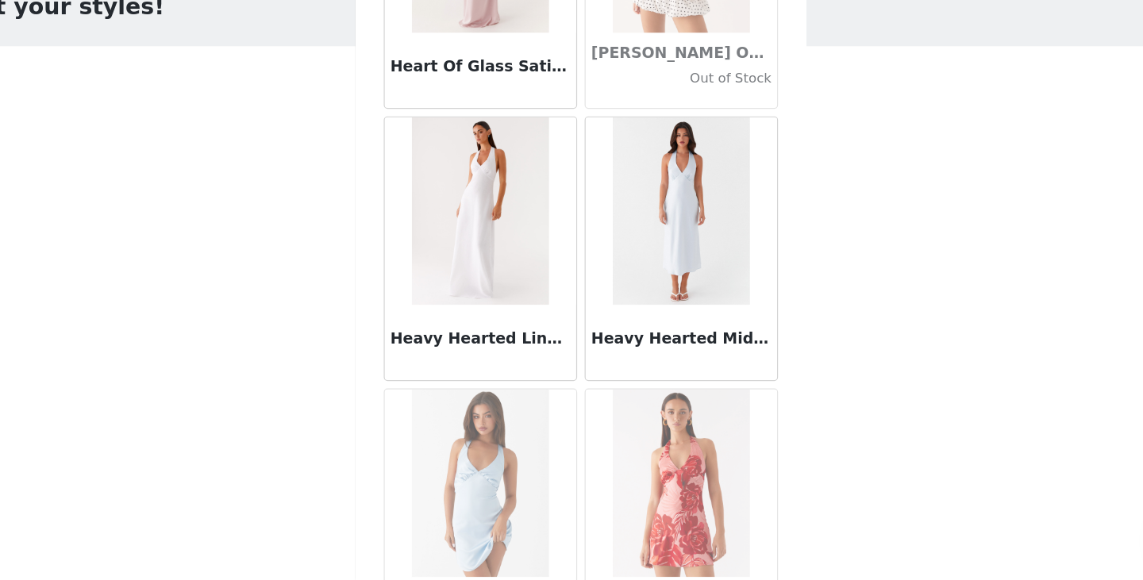
scroll to position [40963, 0]
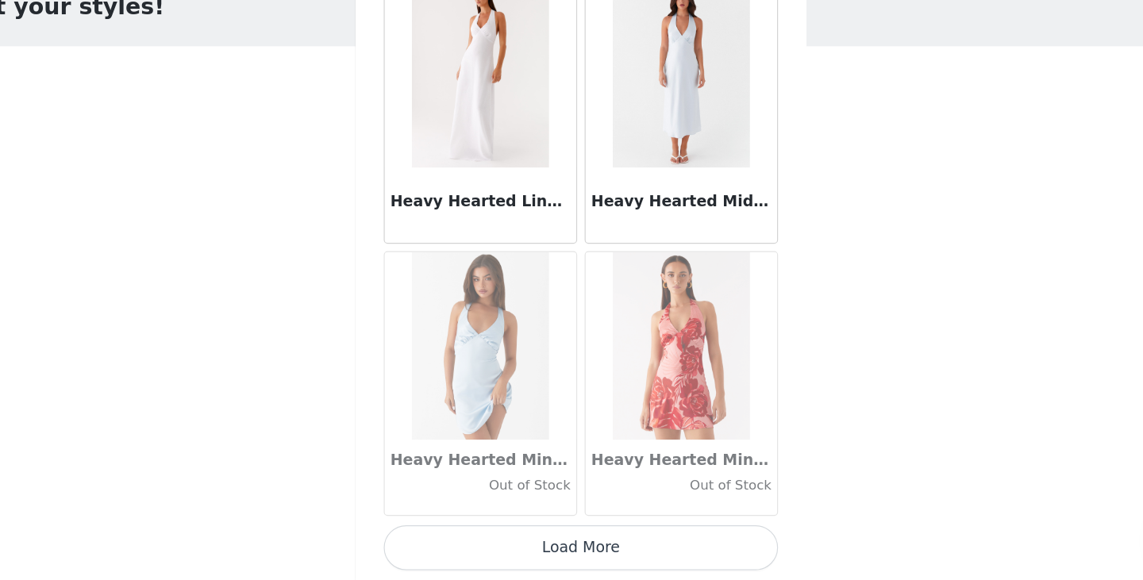
click at [572, 556] on button "Load More" at bounding box center [571, 553] width 333 height 38
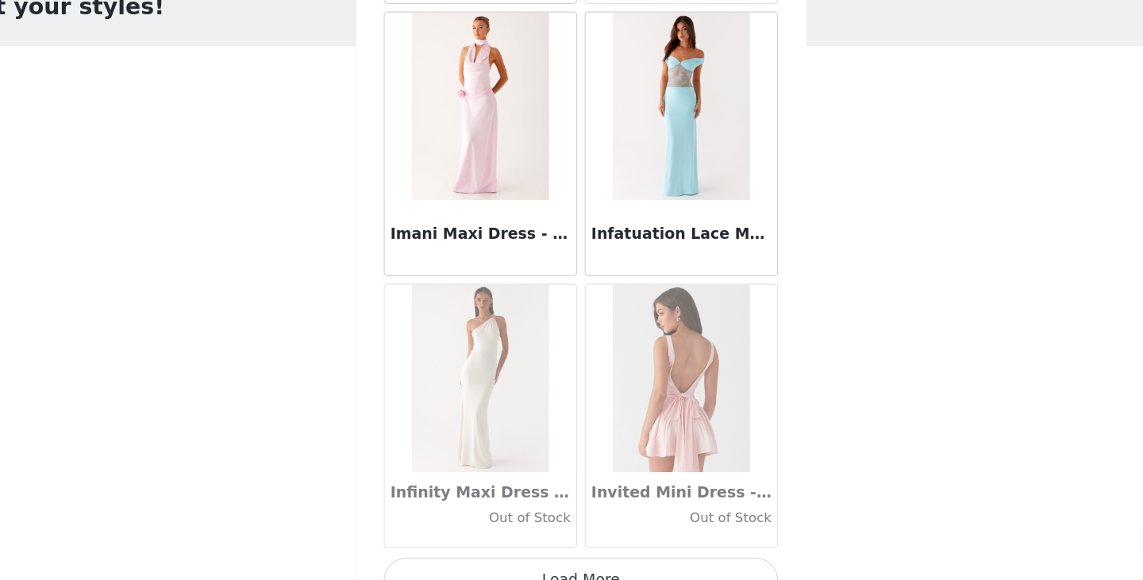
scroll to position [43264, 0]
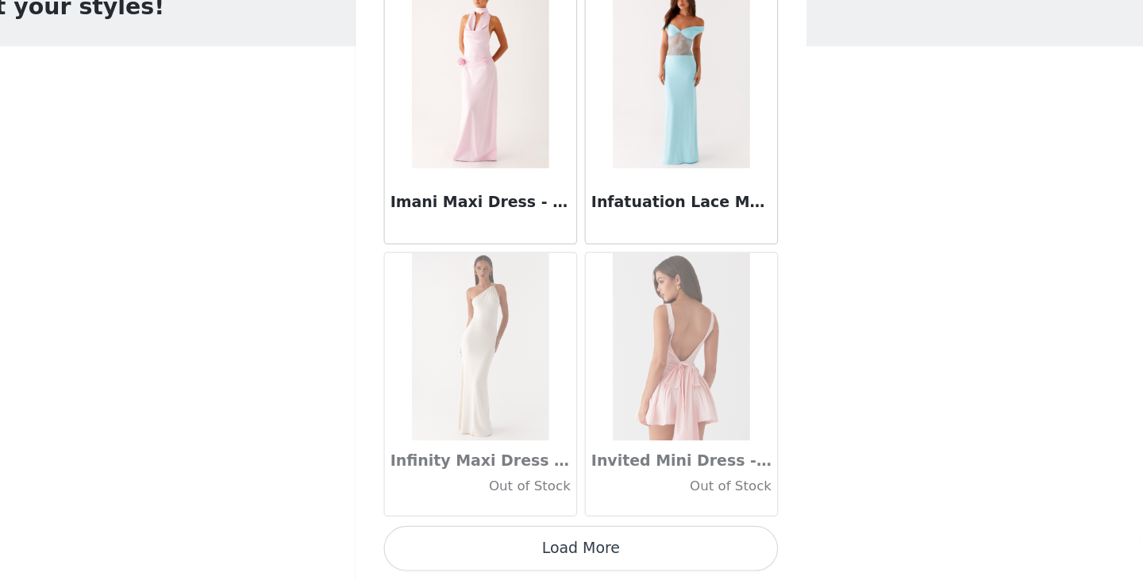
click at [545, 548] on button "Load More" at bounding box center [571, 553] width 333 height 38
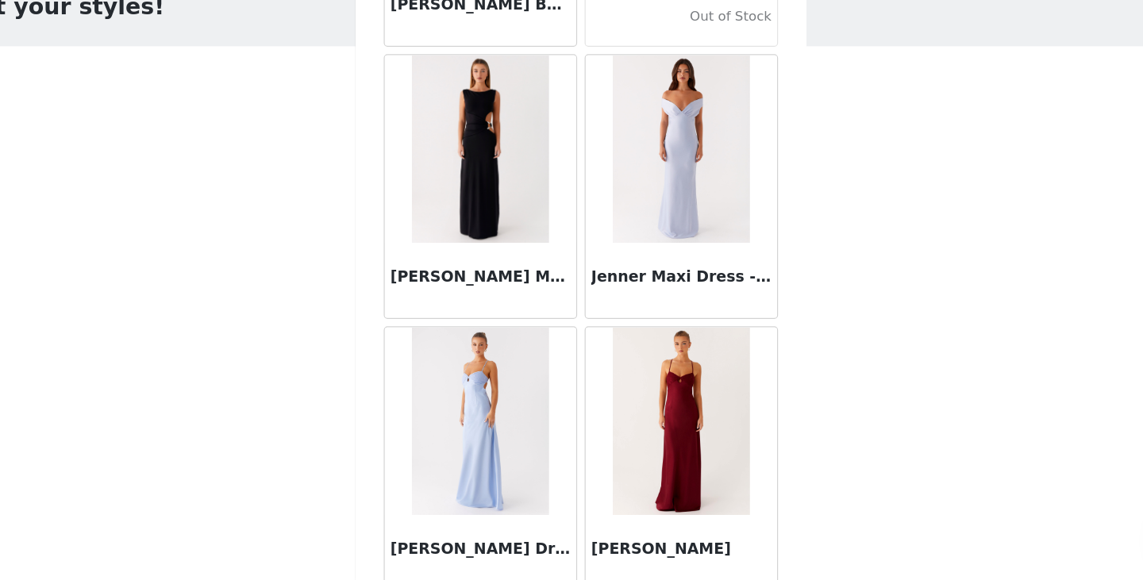
scroll to position [45206, 0]
